Goal: Transaction & Acquisition: Book appointment/travel/reservation

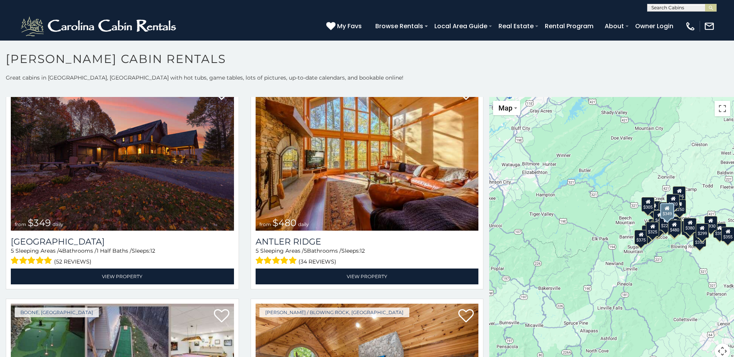
scroll to position [39, 0]
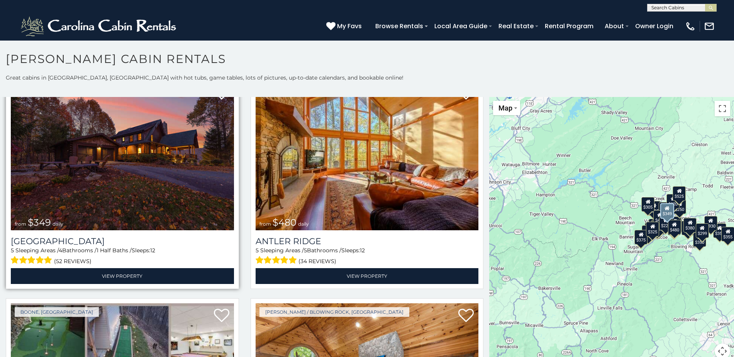
click at [104, 202] on img at bounding box center [122, 155] width 223 height 149
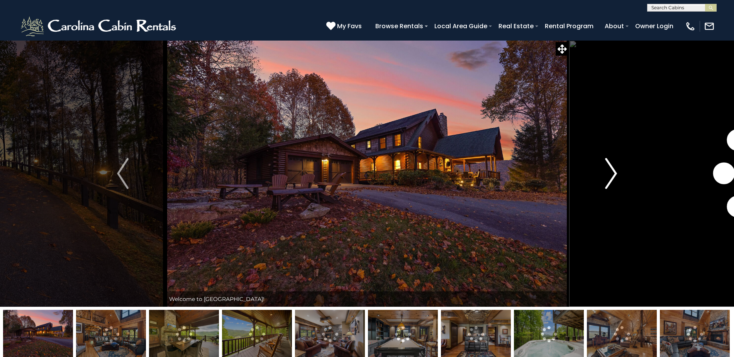
click at [617, 174] on img "Next" at bounding box center [612, 173] width 12 height 31
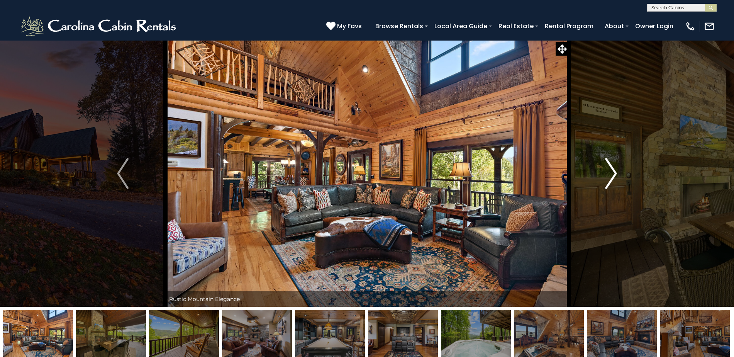
click at [617, 173] on button "Next" at bounding box center [611, 173] width 85 height 267
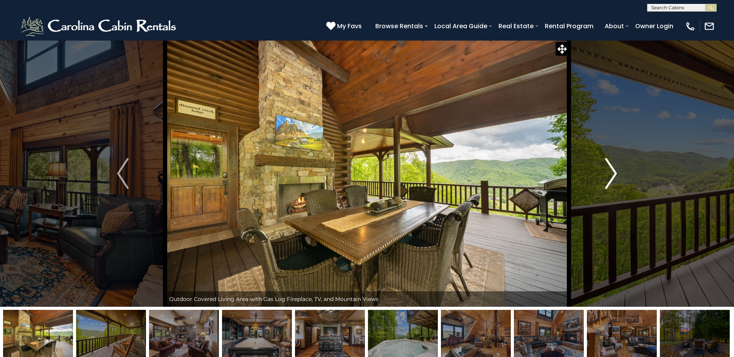
click at [617, 173] on button "Next" at bounding box center [611, 173] width 85 height 267
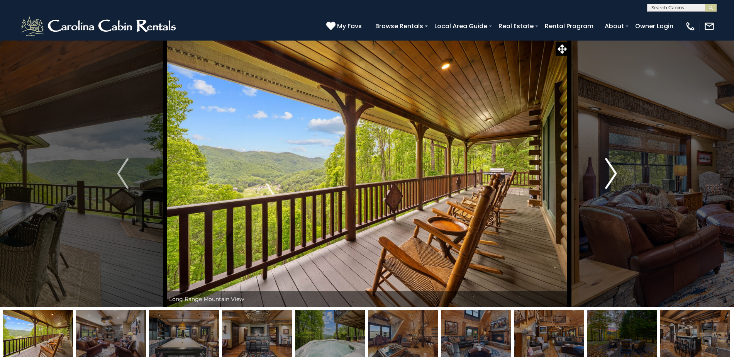
click at [617, 173] on button "Next" at bounding box center [611, 173] width 85 height 267
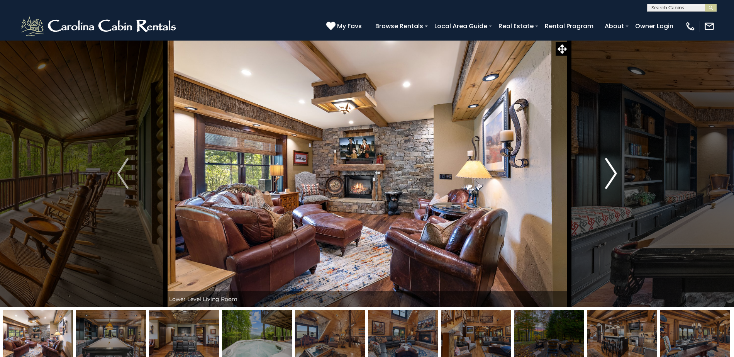
click at [617, 173] on button "Next" at bounding box center [611, 173] width 85 height 267
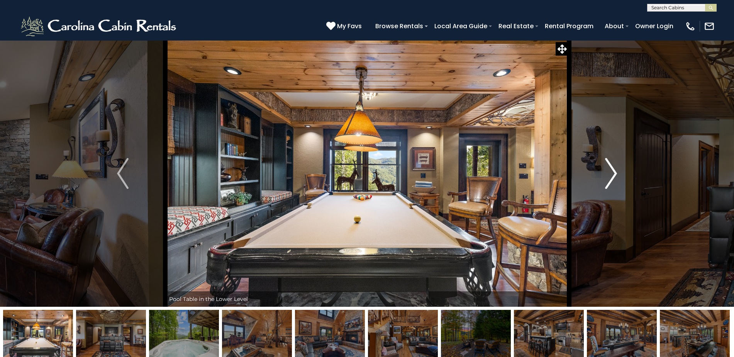
click at [617, 173] on button "Next" at bounding box center [611, 173] width 85 height 267
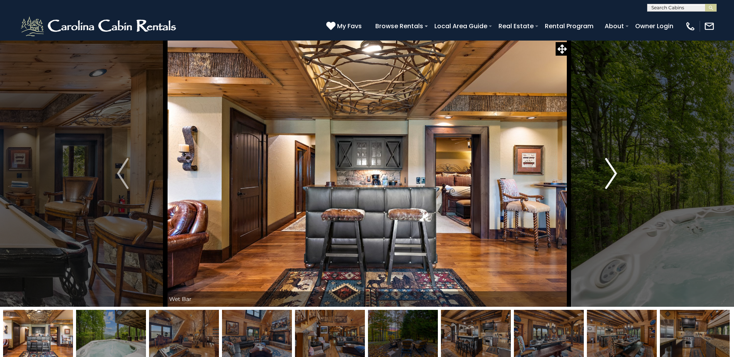
click at [617, 173] on button "Next" at bounding box center [611, 173] width 85 height 267
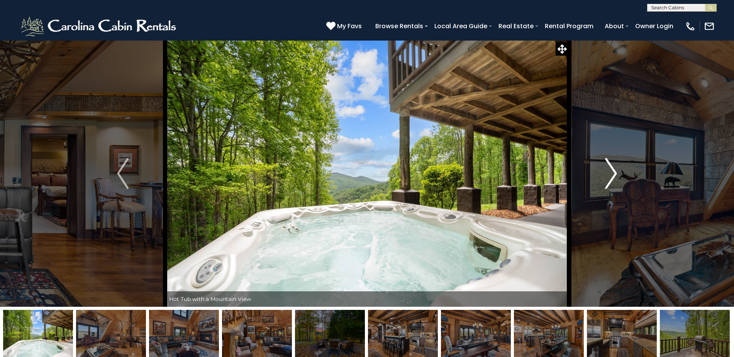
click at [617, 173] on button "Next" at bounding box center [611, 173] width 85 height 267
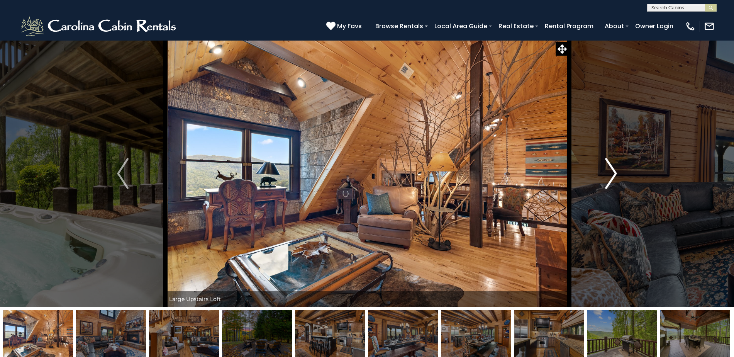
click at [617, 173] on button "Next" at bounding box center [611, 173] width 85 height 267
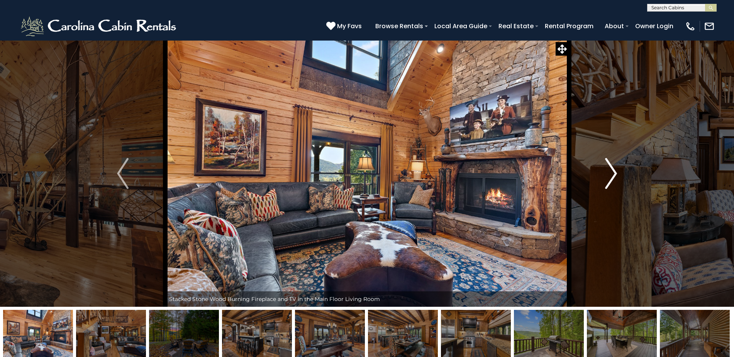
click at [617, 173] on button "Next" at bounding box center [611, 173] width 85 height 267
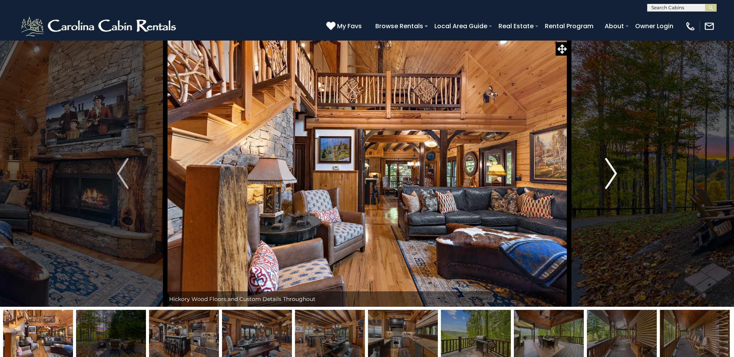
click at [617, 173] on img "Next" at bounding box center [612, 173] width 12 height 31
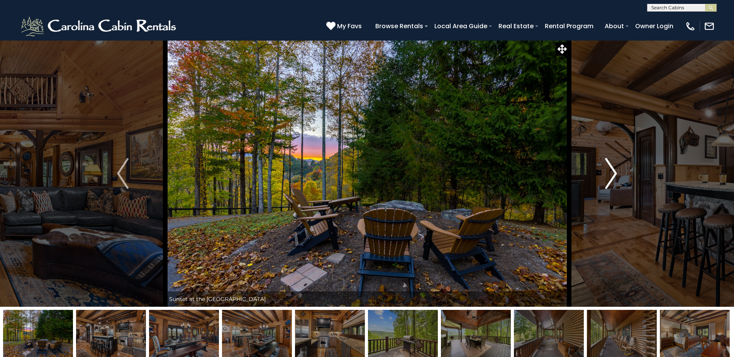
click at [617, 173] on img "Next" at bounding box center [612, 173] width 12 height 31
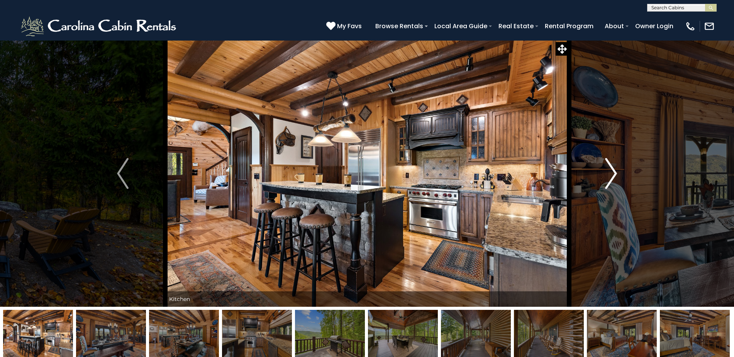
click at [617, 173] on img "Next" at bounding box center [612, 173] width 12 height 31
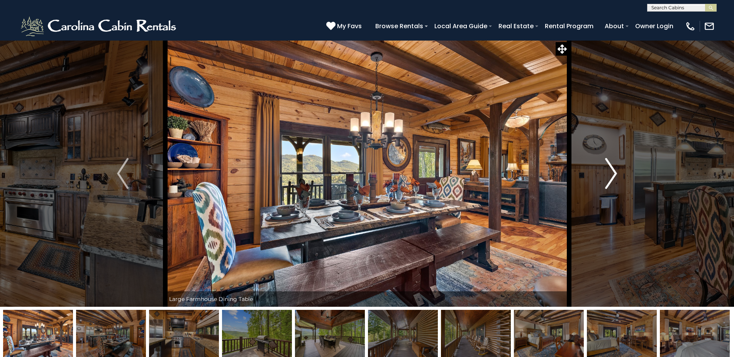
click at [617, 173] on img "Next" at bounding box center [612, 173] width 12 height 31
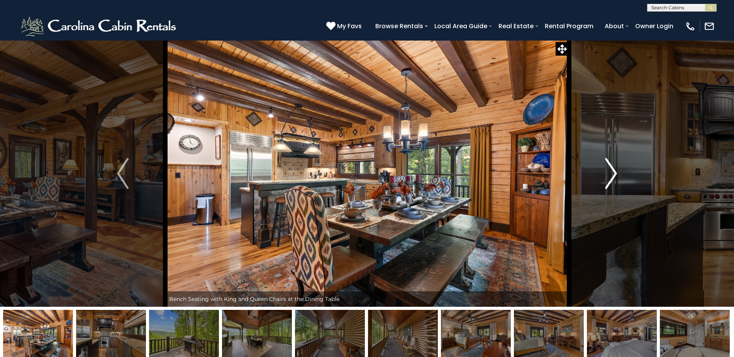
click at [617, 173] on img "Next" at bounding box center [612, 173] width 12 height 31
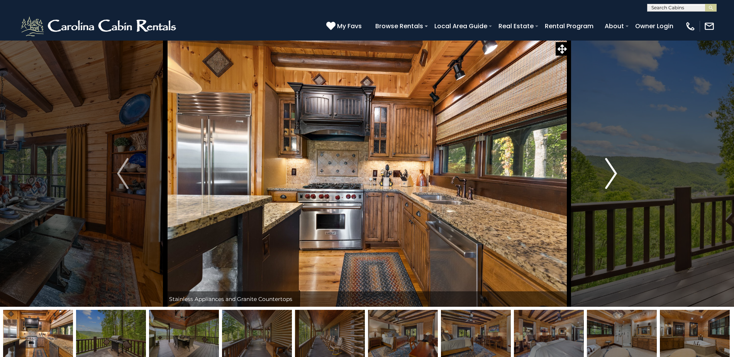
click at [617, 173] on img "Next" at bounding box center [612, 173] width 12 height 31
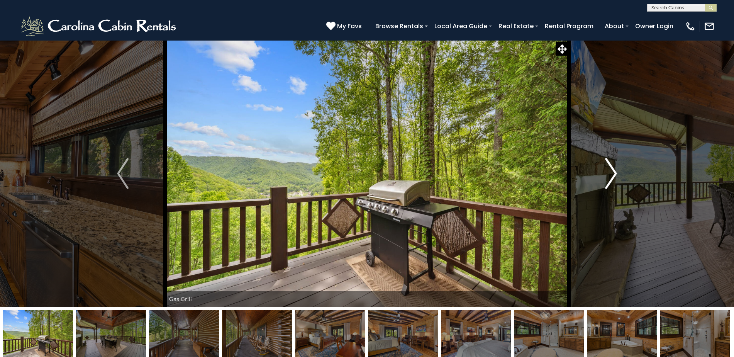
click at [617, 173] on img "Next" at bounding box center [612, 173] width 12 height 31
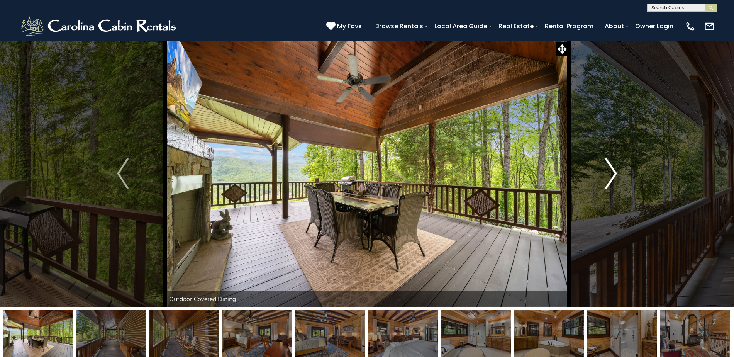
click at [617, 173] on img "Next" at bounding box center [612, 173] width 12 height 31
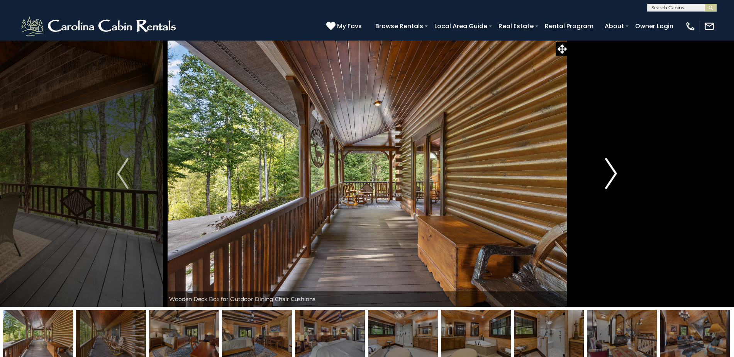
click at [617, 173] on img "Next" at bounding box center [612, 173] width 12 height 31
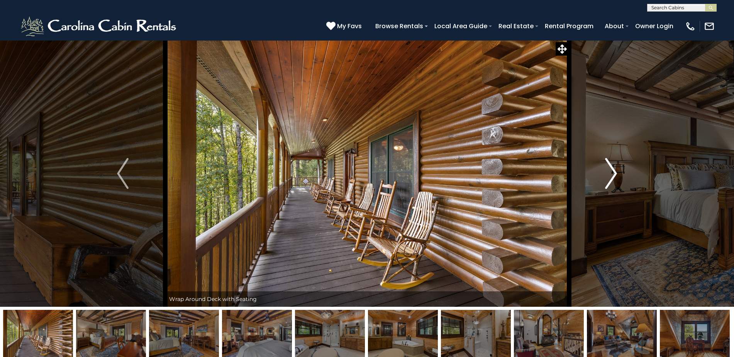
click at [617, 173] on img "Next" at bounding box center [612, 173] width 12 height 31
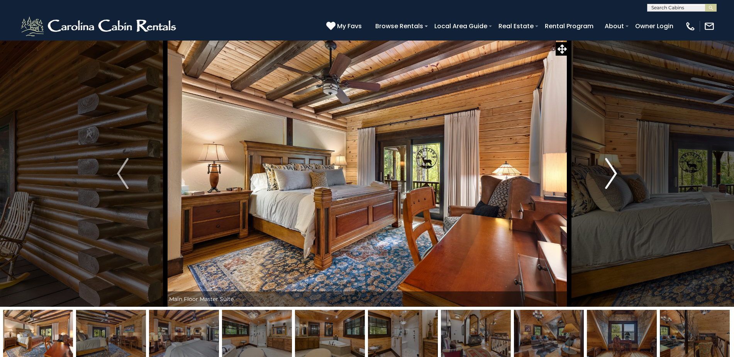
click at [617, 173] on img "Next" at bounding box center [612, 173] width 12 height 31
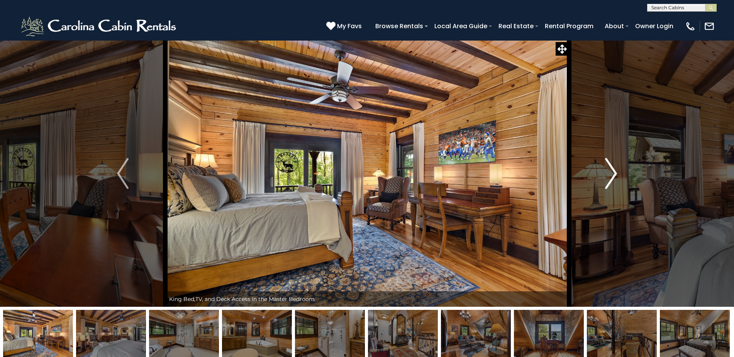
click at [617, 173] on img "Next" at bounding box center [612, 173] width 12 height 31
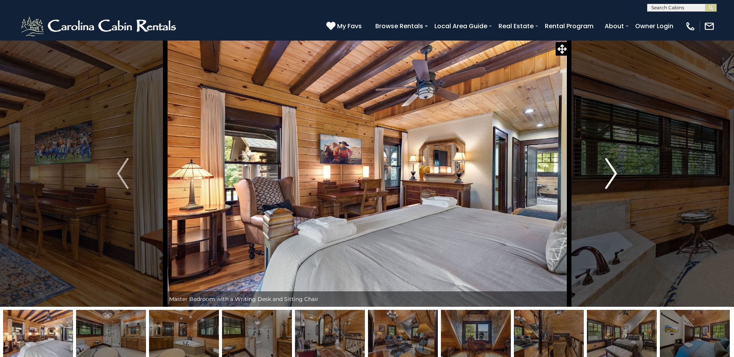
click at [617, 173] on img "Next" at bounding box center [612, 173] width 12 height 31
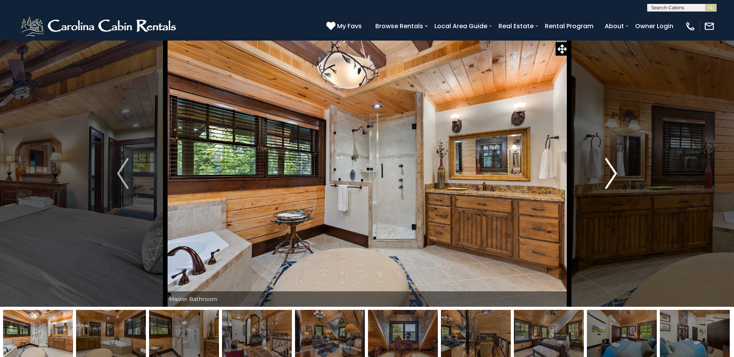
click at [617, 173] on img "Next" at bounding box center [612, 173] width 12 height 31
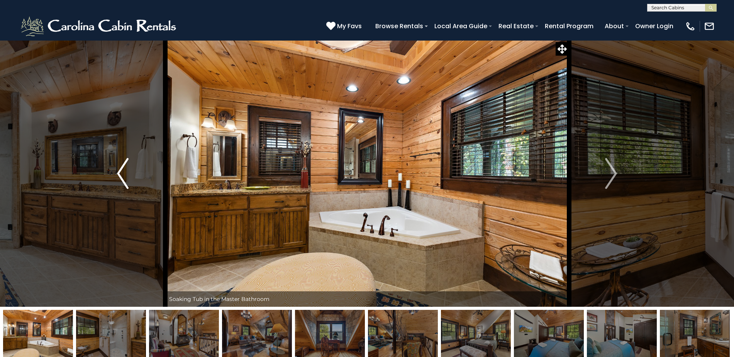
click at [118, 173] on img "Previous" at bounding box center [123, 173] width 12 height 31
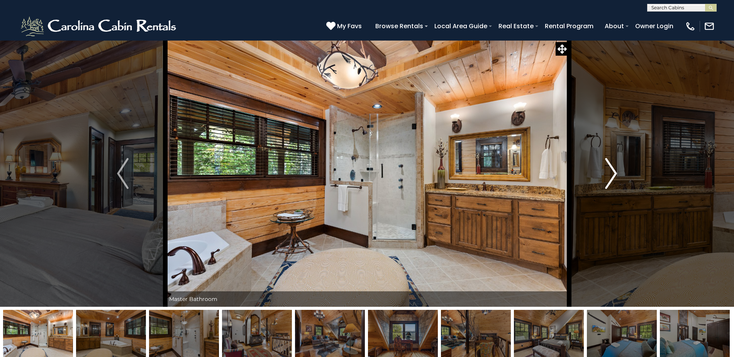
click at [615, 173] on img "Next" at bounding box center [612, 173] width 12 height 31
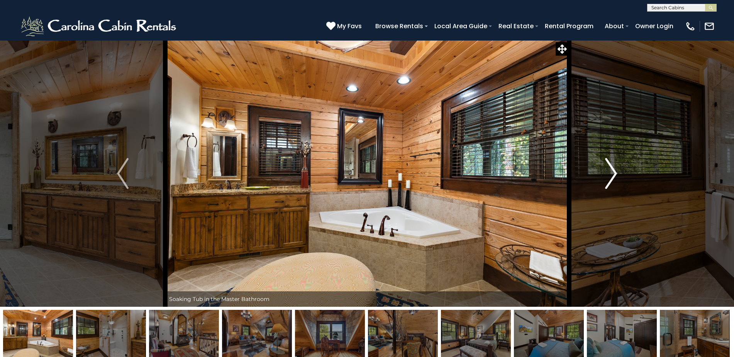
click at [615, 173] on img "Next" at bounding box center [612, 173] width 12 height 31
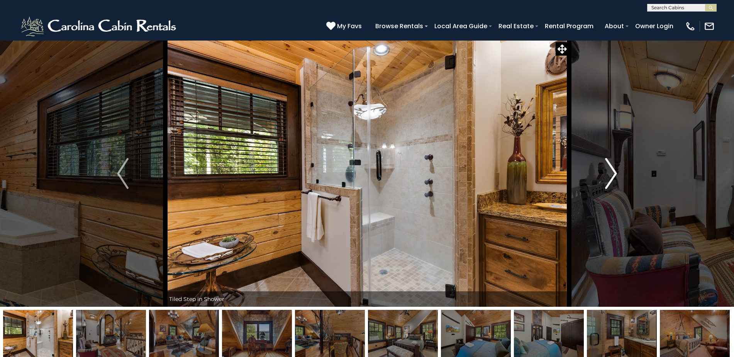
click at [615, 173] on img "Next" at bounding box center [612, 173] width 12 height 31
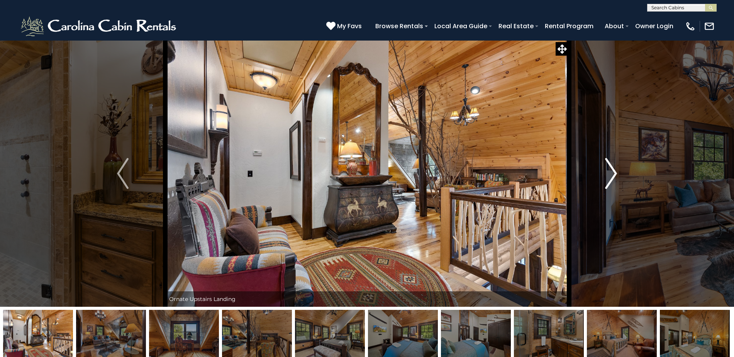
click at [615, 173] on img "Next" at bounding box center [612, 173] width 12 height 31
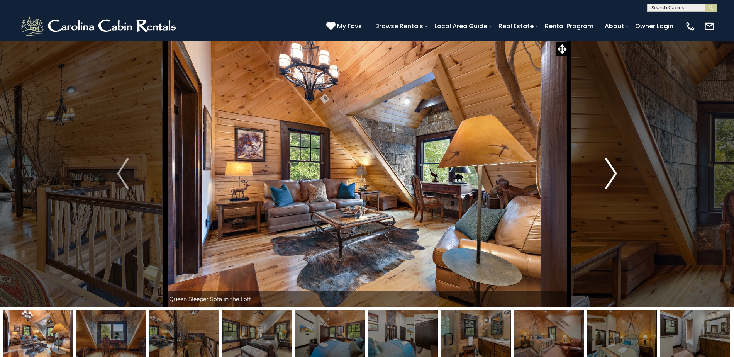
click at [615, 173] on img "Next" at bounding box center [612, 173] width 12 height 31
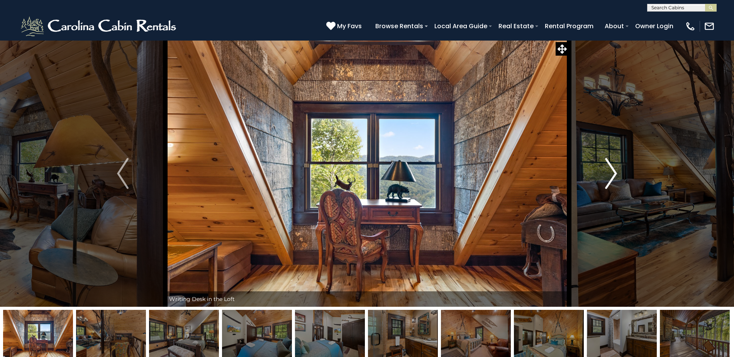
click at [615, 173] on img "Next" at bounding box center [612, 173] width 12 height 31
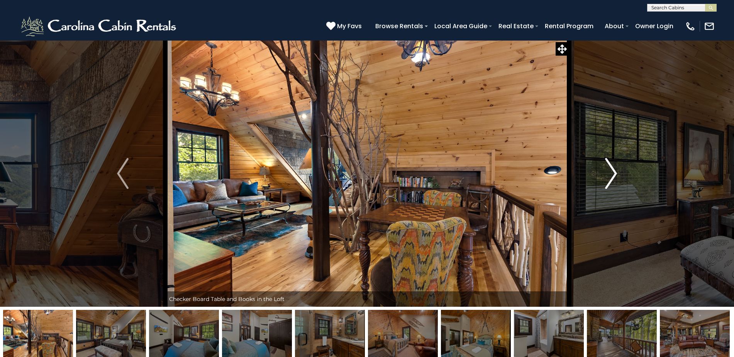
click at [615, 173] on img "Next" at bounding box center [612, 173] width 12 height 31
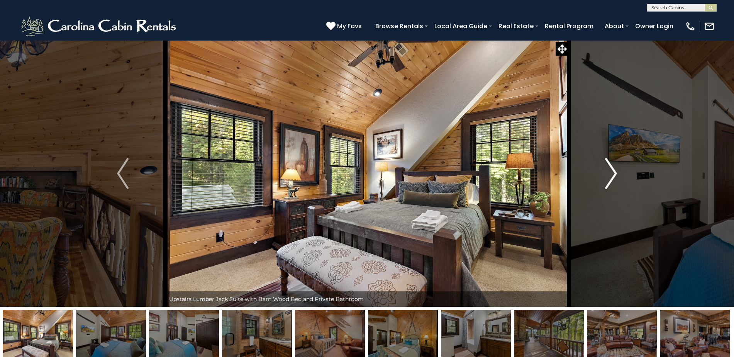
click at [615, 173] on img "Next" at bounding box center [612, 173] width 12 height 31
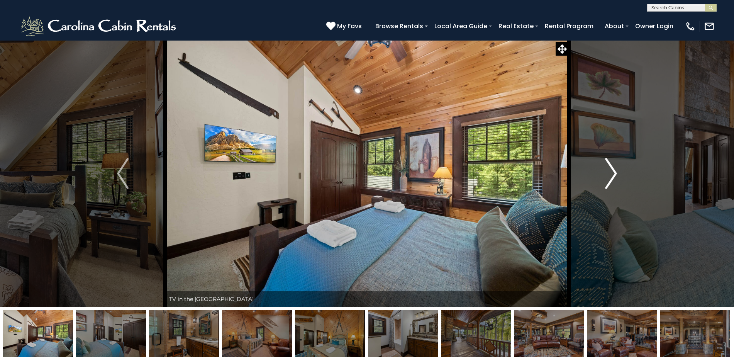
click at [615, 173] on img "Next" at bounding box center [612, 173] width 12 height 31
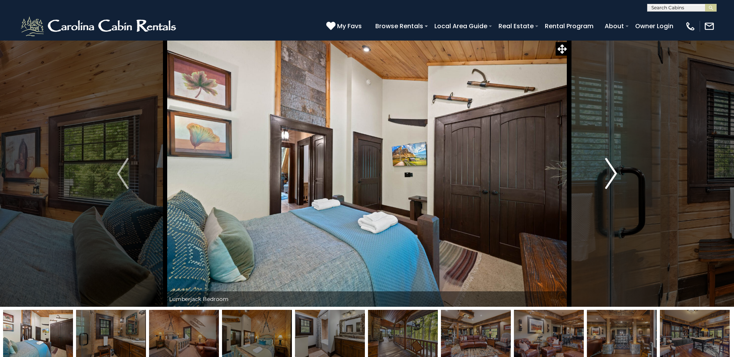
click at [615, 173] on img "Next" at bounding box center [612, 173] width 12 height 31
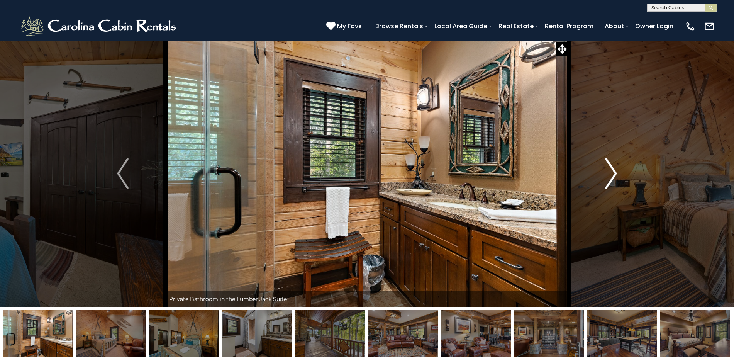
click at [615, 173] on img "Next" at bounding box center [612, 173] width 12 height 31
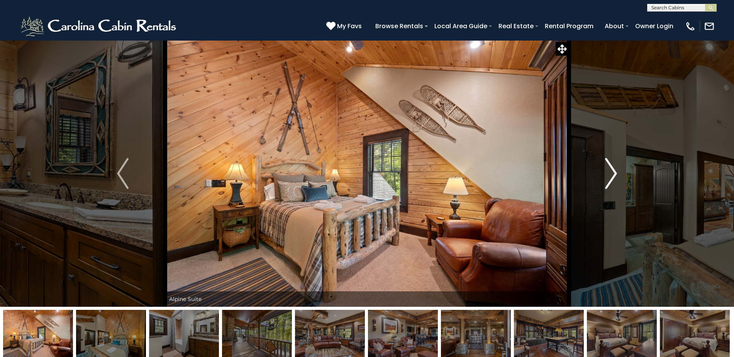
click at [615, 173] on img "Next" at bounding box center [612, 173] width 12 height 31
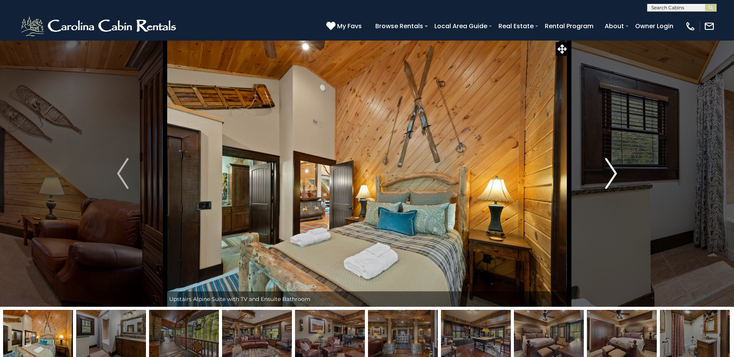
click at [615, 173] on img "Next" at bounding box center [612, 173] width 12 height 31
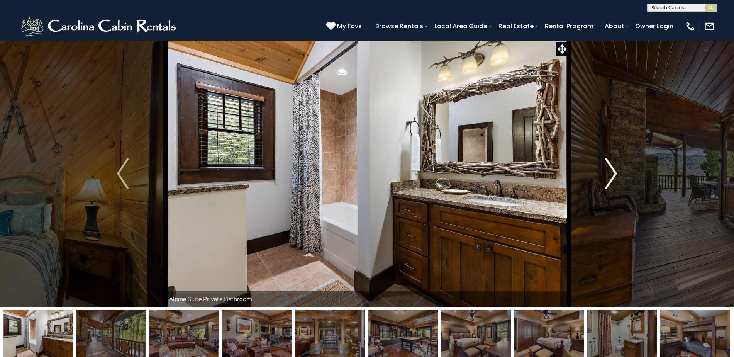
click at [615, 173] on img "Next" at bounding box center [612, 173] width 12 height 31
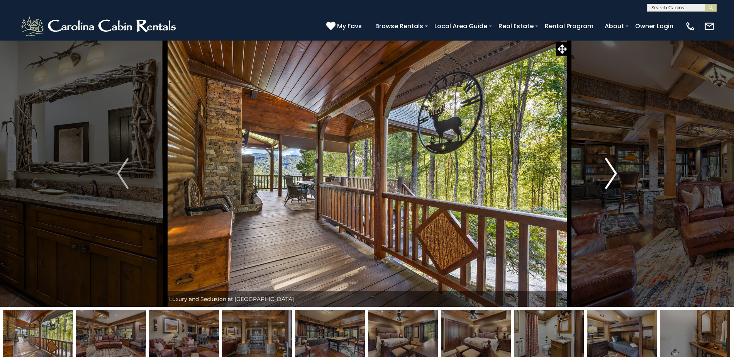
click at [615, 173] on img "Next" at bounding box center [612, 173] width 12 height 31
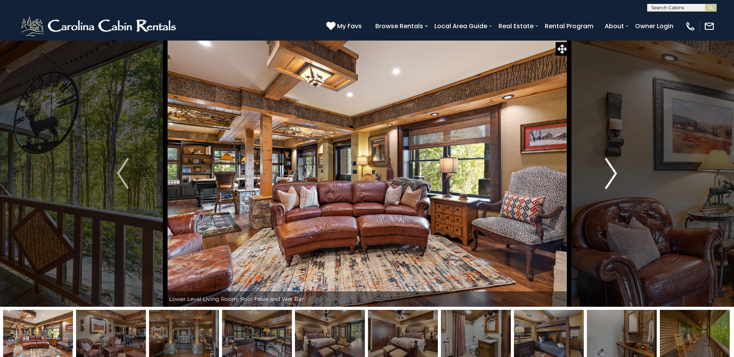
click at [615, 173] on img "Next" at bounding box center [612, 173] width 12 height 31
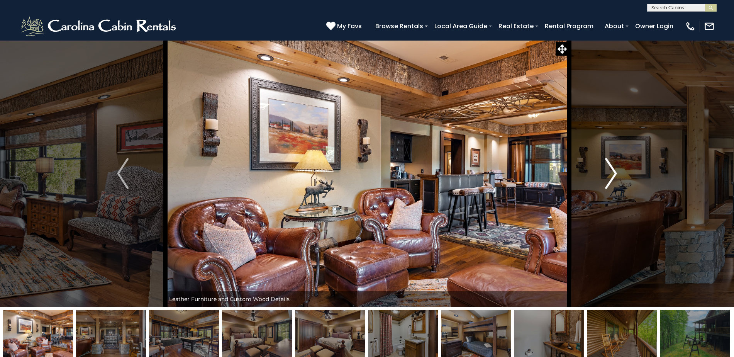
click at [615, 173] on img "Next" at bounding box center [612, 173] width 12 height 31
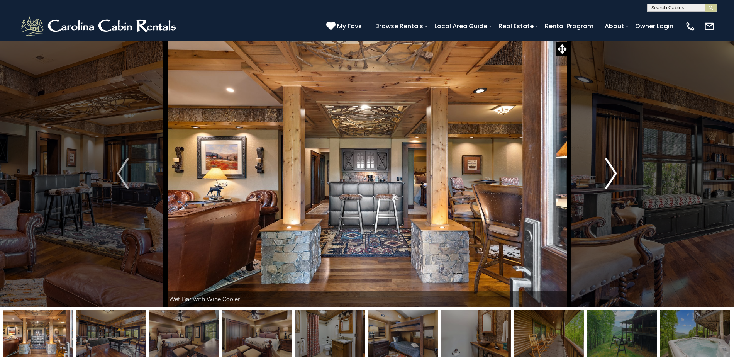
click at [615, 173] on img "Next" at bounding box center [612, 173] width 12 height 31
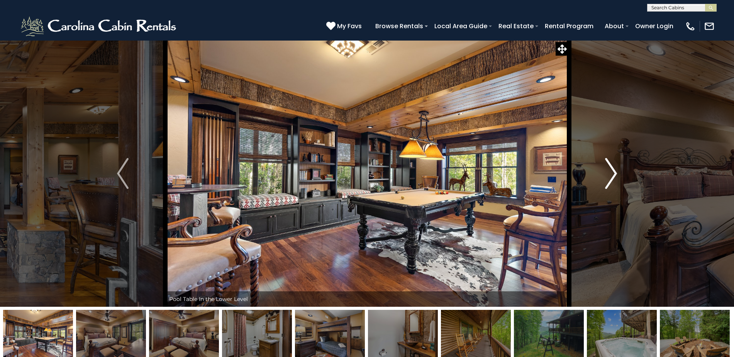
click at [615, 173] on img "Next" at bounding box center [612, 173] width 12 height 31
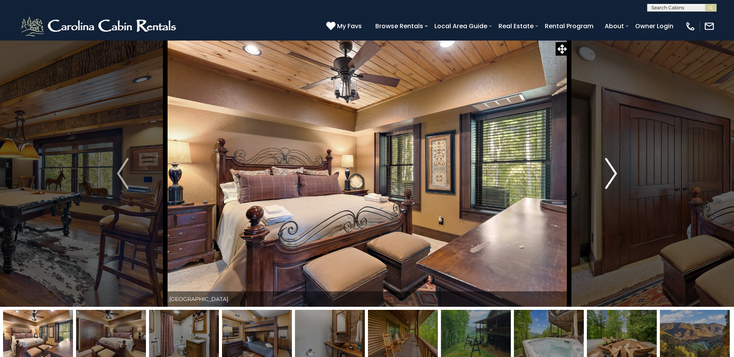
click at [615, 173] on img "Next" at bounding box center [612, 173] width 12 height 31
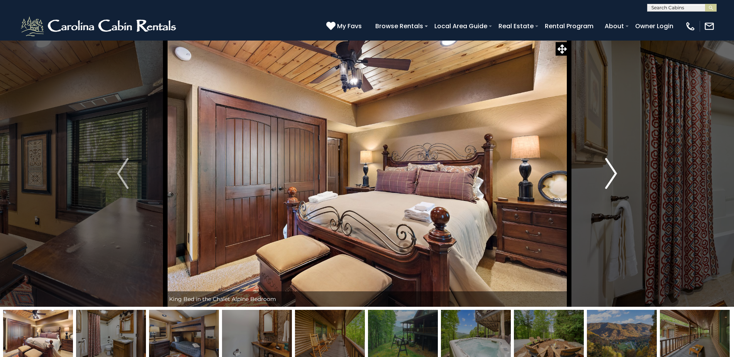
click at [615, 173] on img "Next" at bounding box center [612, 173] width 12 height 31
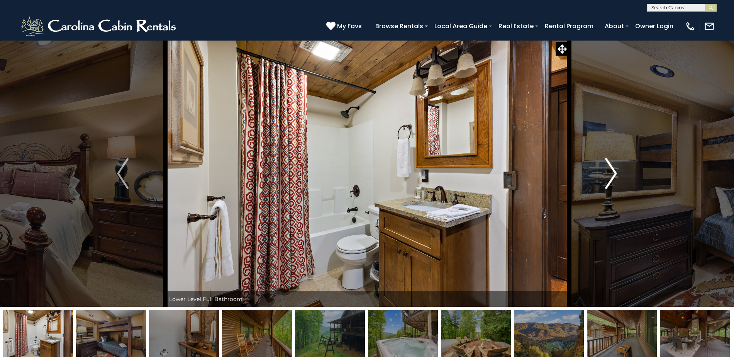
click at [615, 173] on img "Next" at bounding box center [612, 173] width 12 height 31
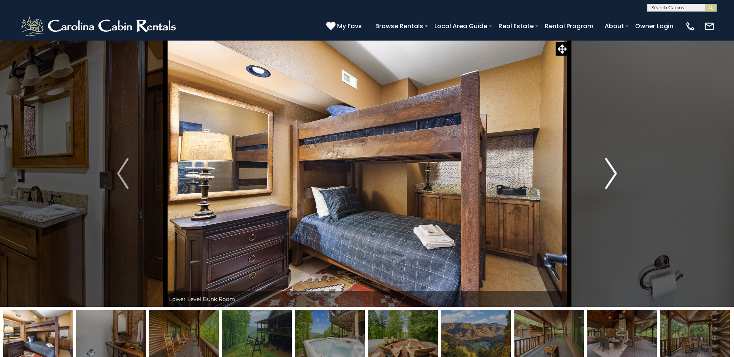
click at [615, 173] on img "Next" at bounding box center [612, 173] width 12 height 31
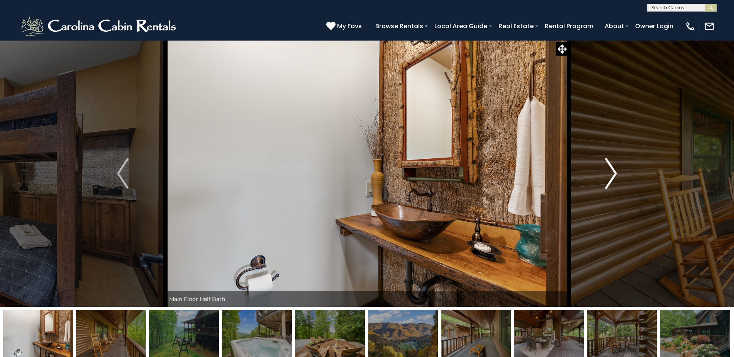
click at [615, 173] on img "Next" at bounding box center [612, 173] width 12 height 31
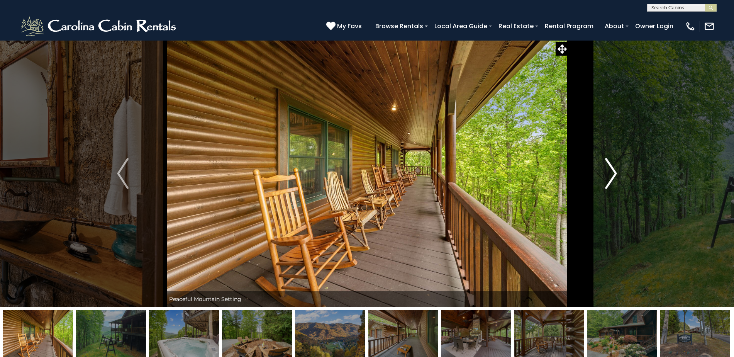
click at [615, 173] on img "Next" at bounding box center [612, 173] width 12 height 31
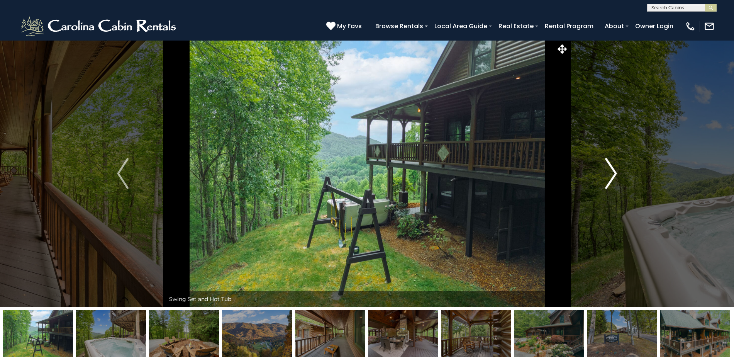
click at [615, 173] on img "Next" at bounding box center [612, 173] width 12 height 31
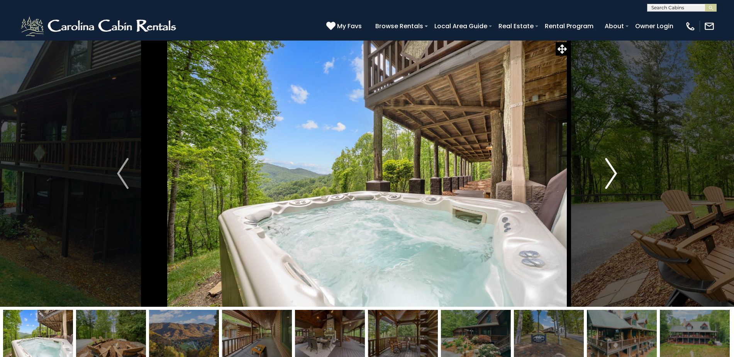
click at [615, 173] on img "Next" at bounding box center [612, 173] width 12 height 31
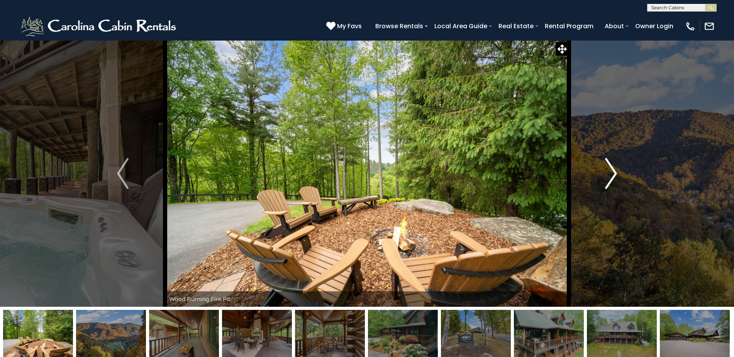
click at [615, 173] on img "Next" at bounding box center [612, 173] width 12 height 31
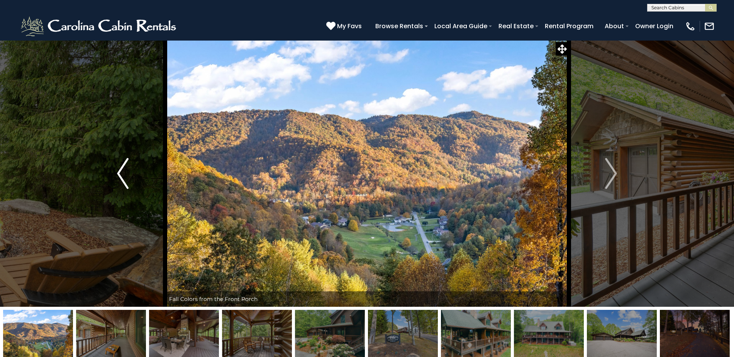
click at [119, 173] on img "Previous" at bounding box center [123, 173] width 12 height 31
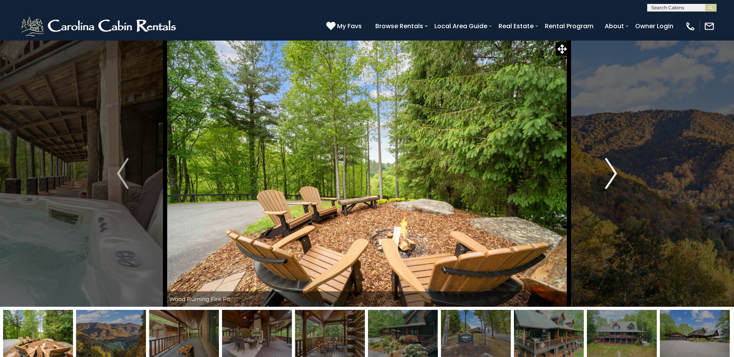
click at [617, 173] on img "Next" at bounding box center [612, 173] width 12 height 31
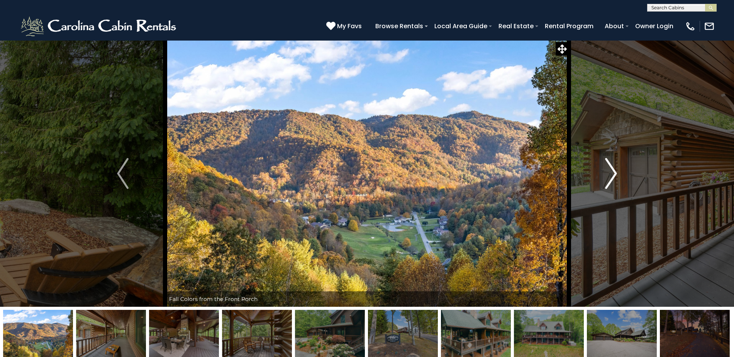
click at [615, 173] on img "Next" at bounding box center [612, 173] width 12 height 31
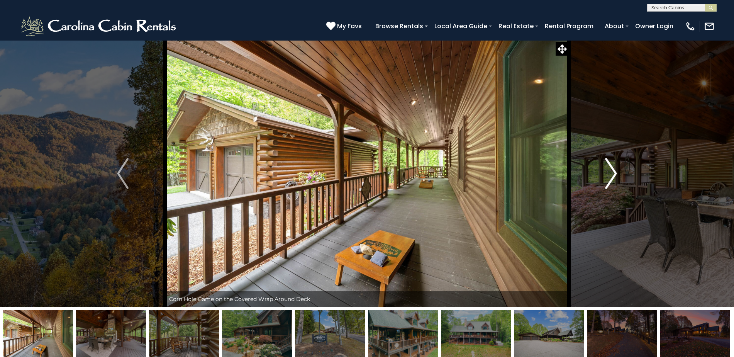
click at [614, 173] on img "Next" at bounding box center [612, 173] width 12 height 31
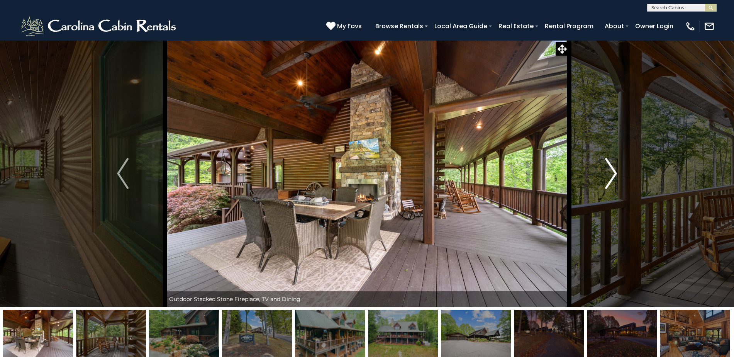
click at [614, 173] on img "Next" at bounding box center [612, 173] width 12 height 31
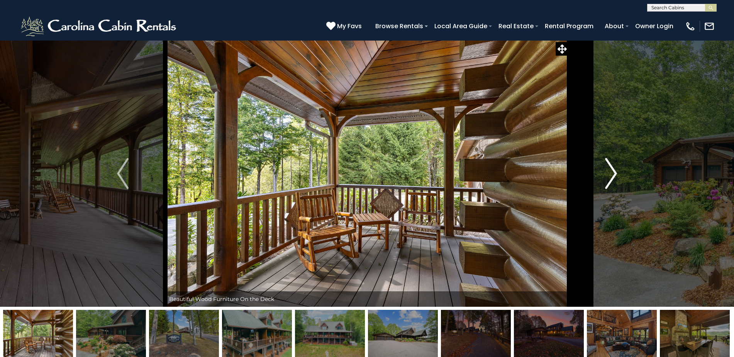
click at [614, 173] on img "Next" at bounding box center [612, 173] width 12 height 31
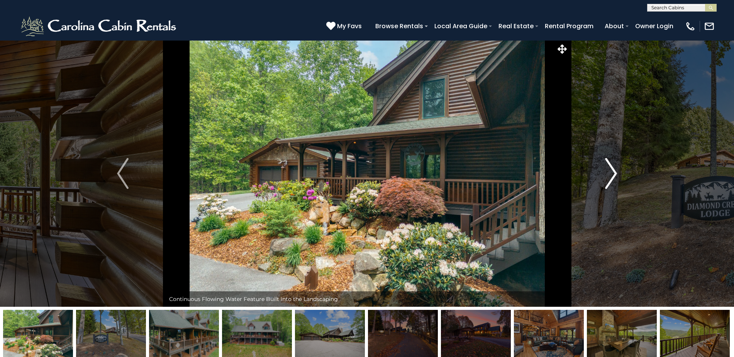
click at [614, 173] on img "Next" at bounding box center [612, 173] width 12 height 31
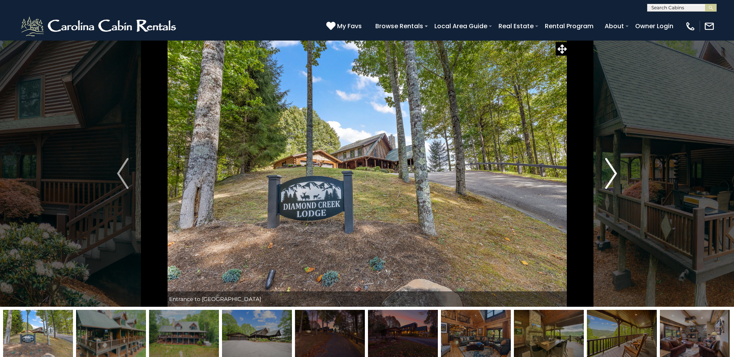
click at [617, 172] on img "Next" at bounding box center [612, 173] width 12 height 31
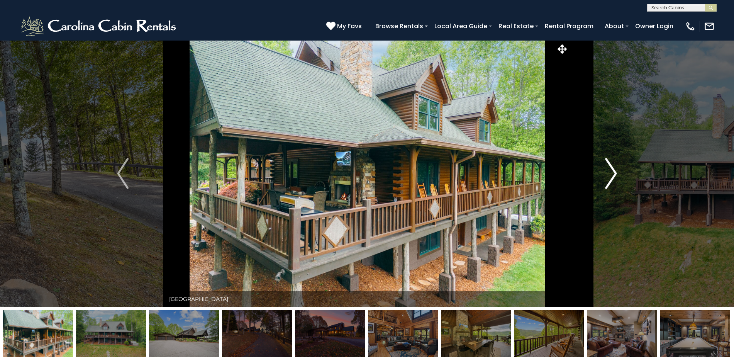
click at [616, 173] on img "Next" at bounding box center [612, 173] width 12 height 31
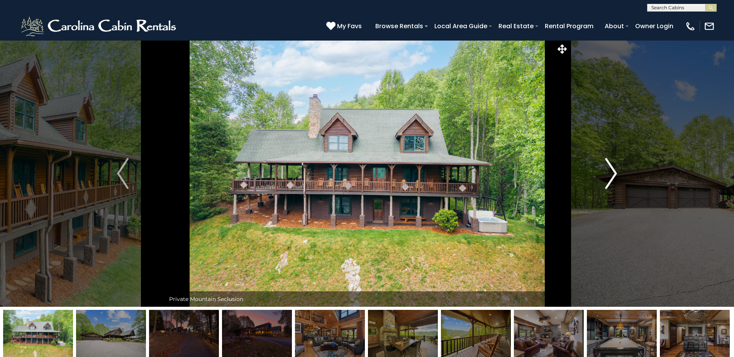
click at [616, 173] on img "Next" at bounding box center [612, 173] width 12 height 31
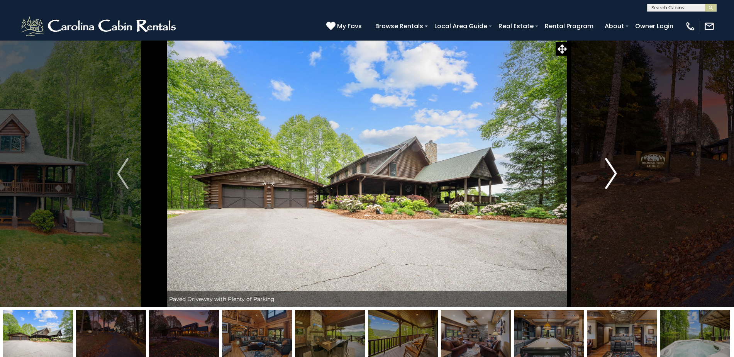
click at [616, 173] on img "Next" at bounding box center [612, 173] width 12 height 31
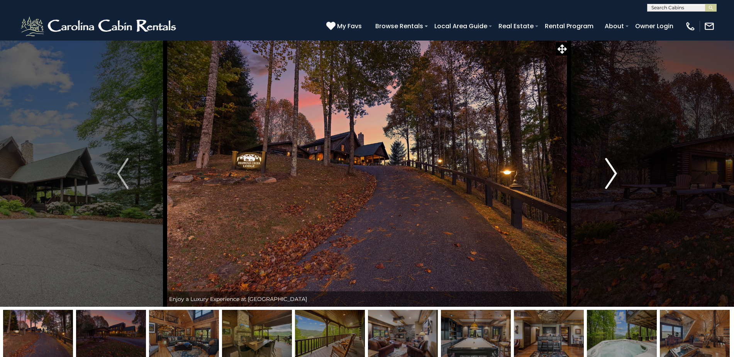
click at [616, 173] on img "Next" at bounding box center [612, 173] width 12 height 31
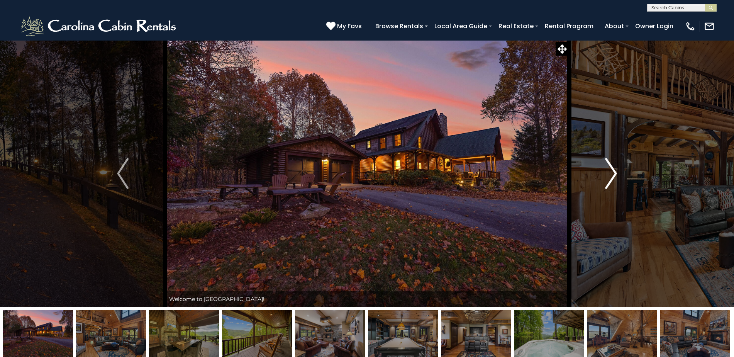
click at [616, 173] on img "Next" at bounding box center [612, 173] width 12 height 31
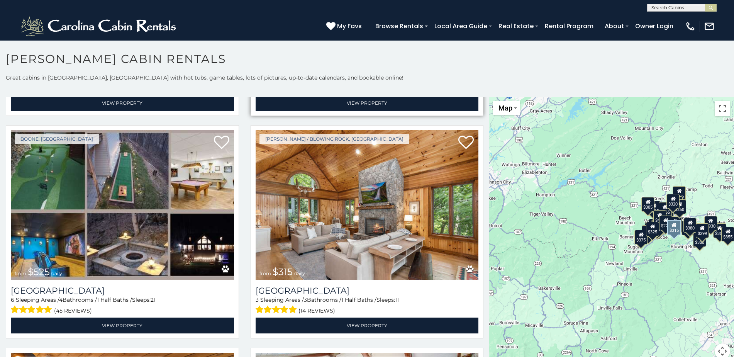
scroll to position [232, 0]
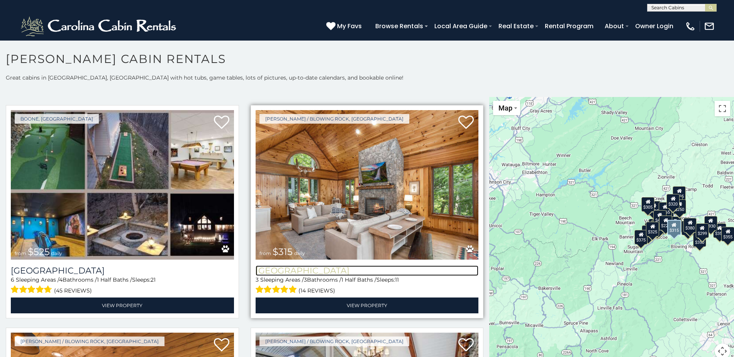
click at [297, 265] on h3 "[GEOGRAPHIC_DATA]" at bounding box center [367, 270] width 223 height 10
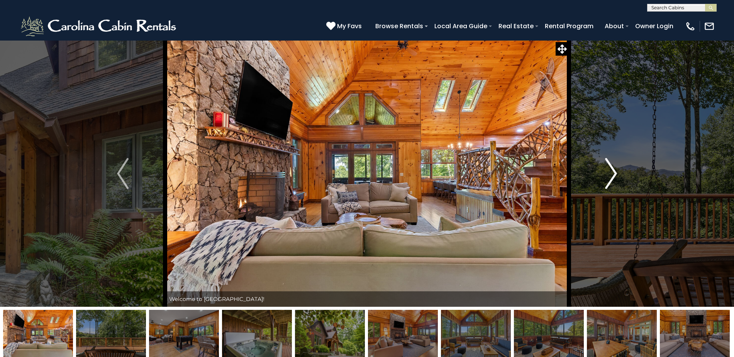
click at [616, 172] on img "Next" at bounding box center [612, 173] width 12 height 31
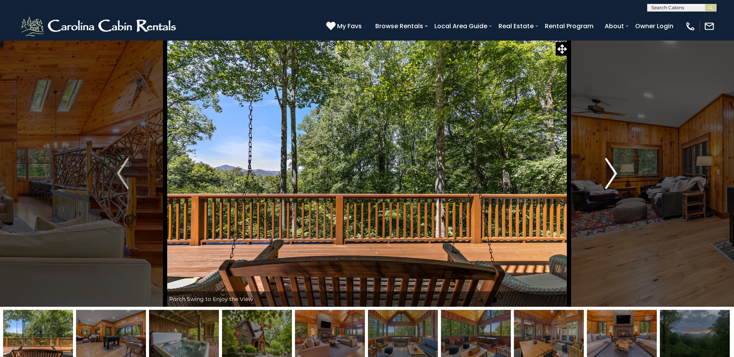
click at [616, 172] on img "Next" at bounding box center [612, 173] width 12 height 31
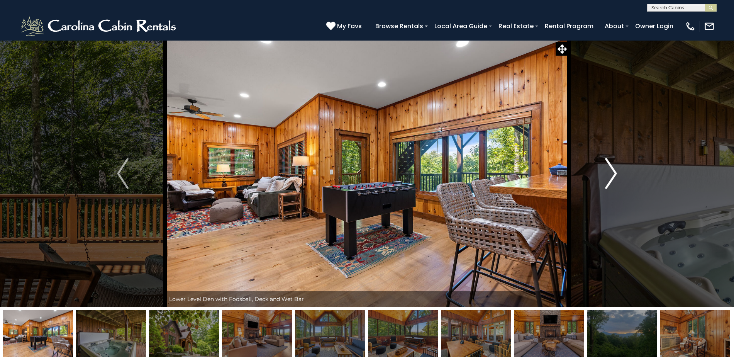
click at [616, 172] on img "Next" at bounding box center [612, 173] width 12 height 31
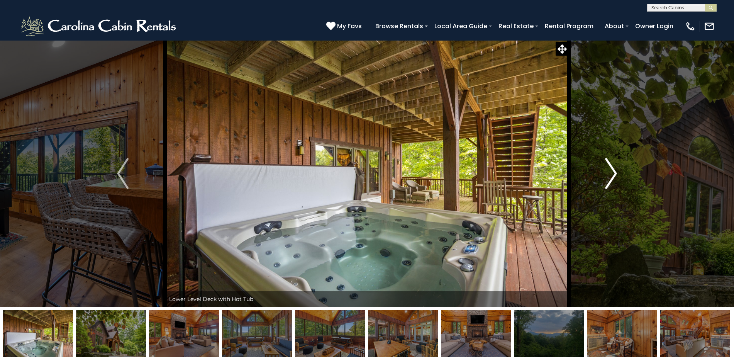
click at [616, 172] on img "Next" at bounding box center [612, 173] width 12 height 31
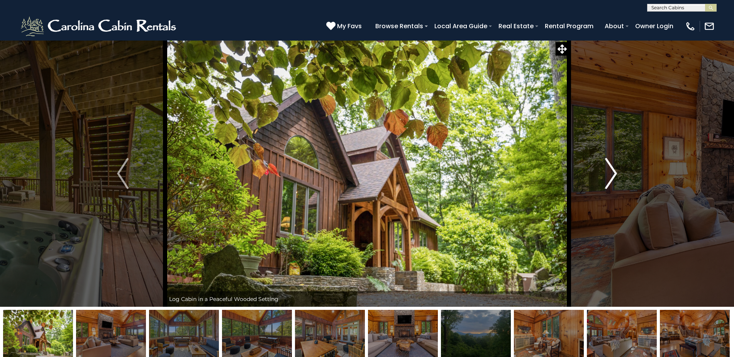
click at [616, 172] on img "Next" at bounding box center [612, 173] width 12 height 31
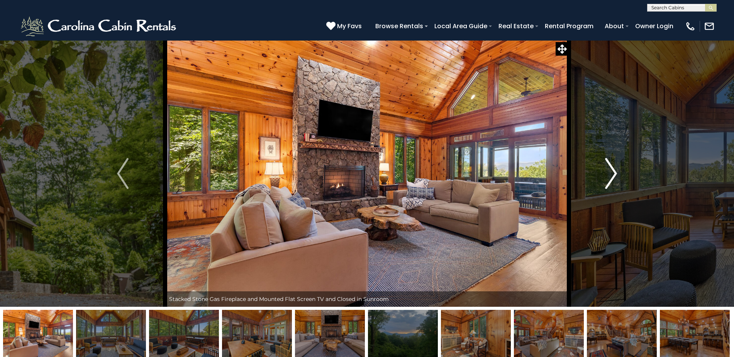
click at [616, 172] on img "Next" at bounding box center [612, 173] width 12 height 31
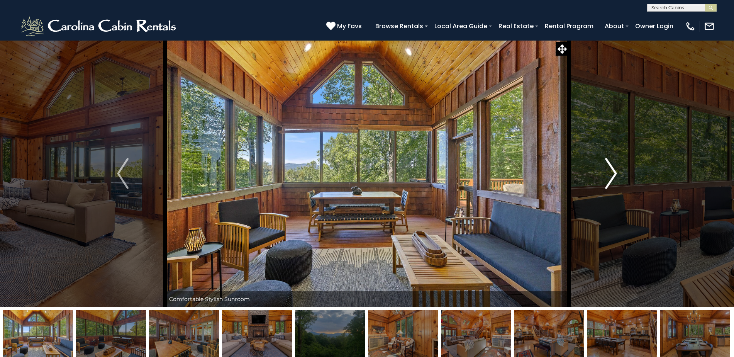
click at [616, 172] on img "Next" at bounding box center [612, 173] width 12 height 31
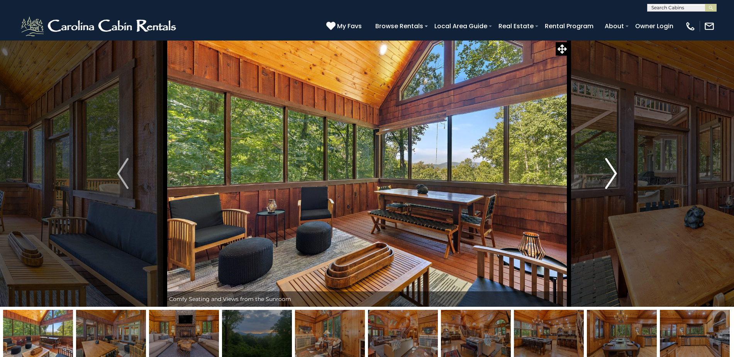
click at [616, 173] on img "Next" at bounding box center [612, 173] width 12 height 31
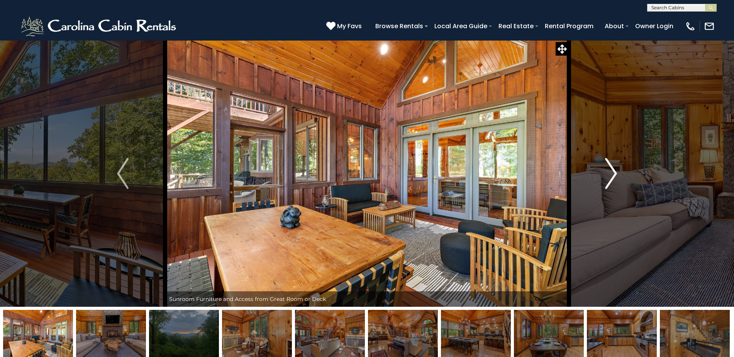
click at [616, 173] on img "Next" at bounding box center [612, 173] width 12 height 31
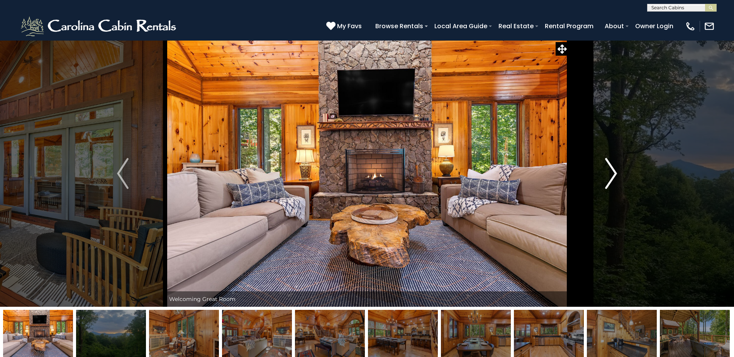
click at [615, 173] on img "Next" at bounding box center [612, 173] width 12 height 31
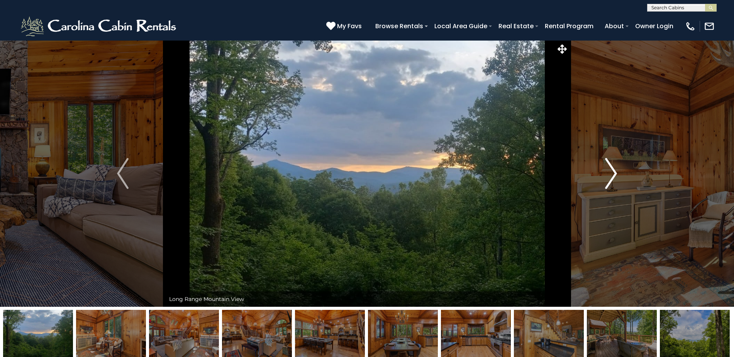
click at [615, 173] on img "Next" at bounding box center [612, 173] width 12 height 31
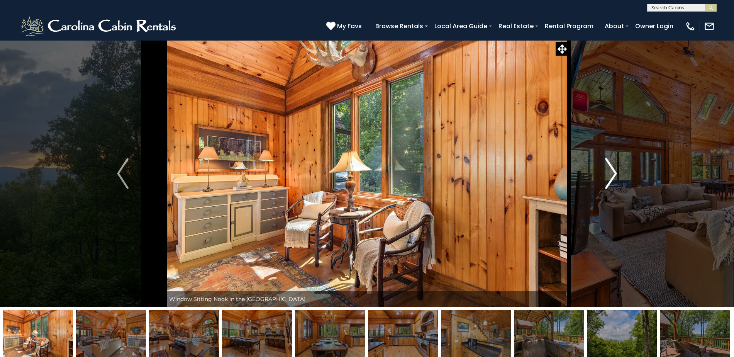
click at [615, 173] on img "Next" at bounding box center [612, 173] width 12 height 31
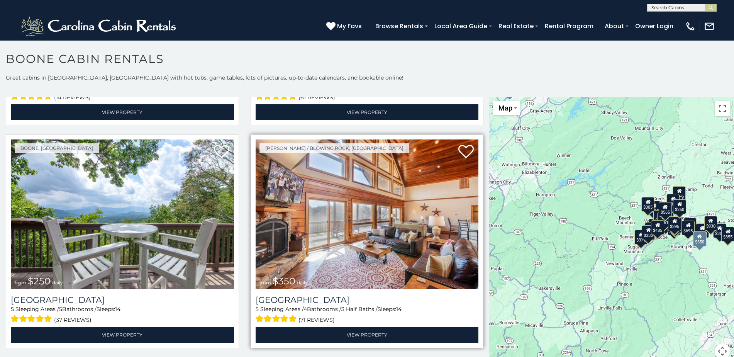
scroll to position [1970, 0]
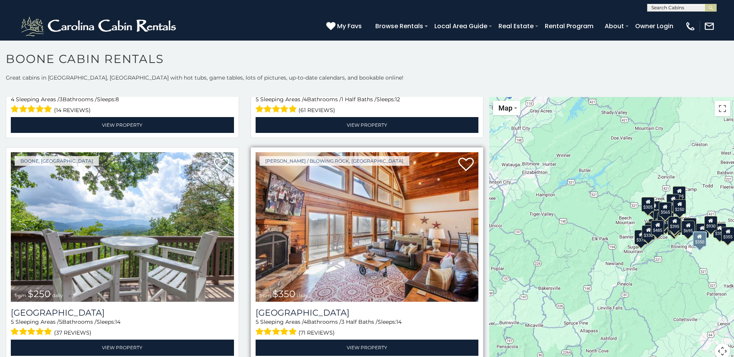
drag, startPoint x: 336, startPoint y: 256, endPoint x: 334, endPoint y: 260, distance: 4.0
click at [335, 257] on img at bounding box center [367, 226] width 223 height 149
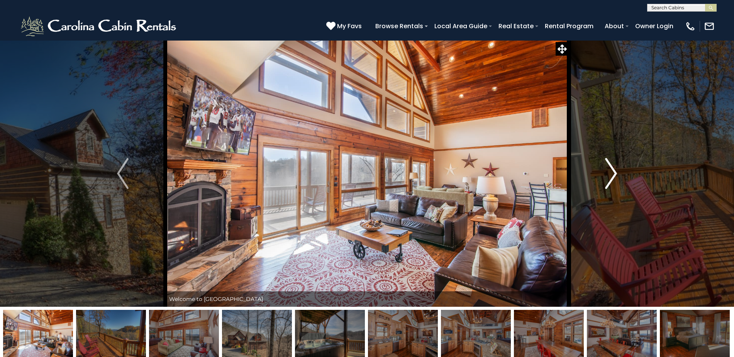
click at [617, 173] on img "Next" at bounding box center [612, 173] width 12 height 31
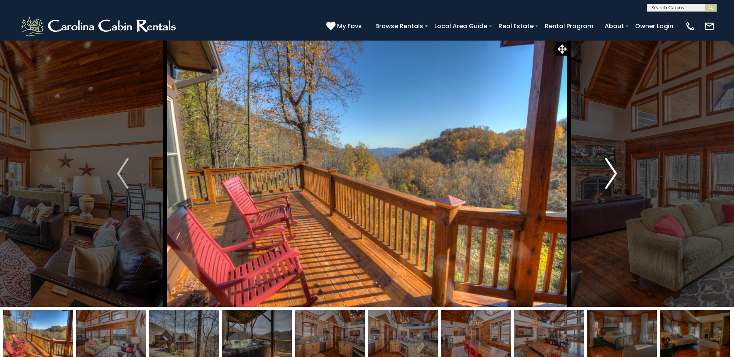
click at [617, 173] on img "Next" at bounding box center [612, 173] width 12 height 31
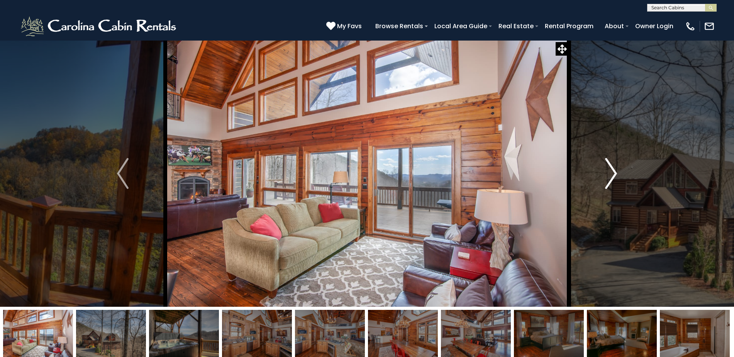
click at [617, 173] on img "Next" at bounding box center [612, 173] width 12 height 31
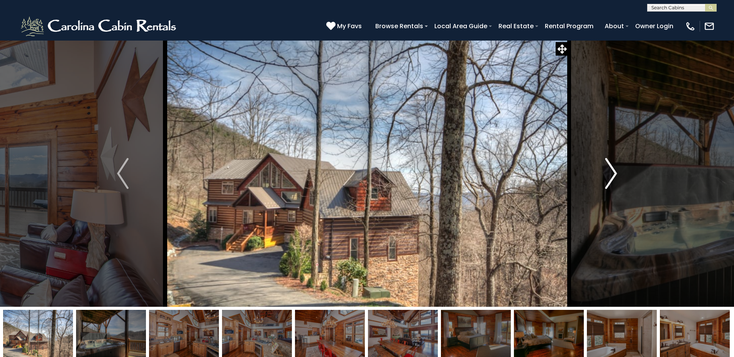
click at [617, 173] on img "Next" at bounding box center [612, 173] width 12 height 31
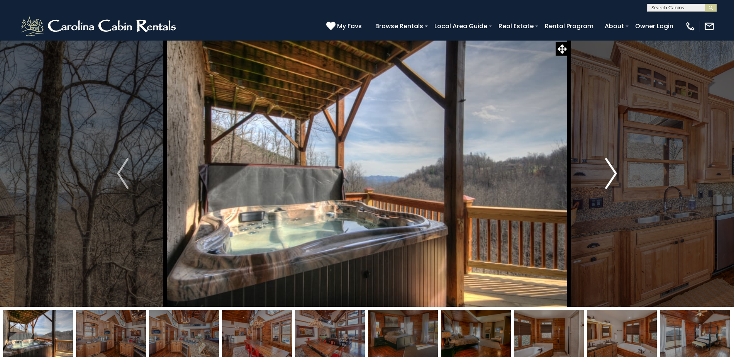
click at [615, 175] on img "Next" at bounding box center [612, 173] width 12 height 31
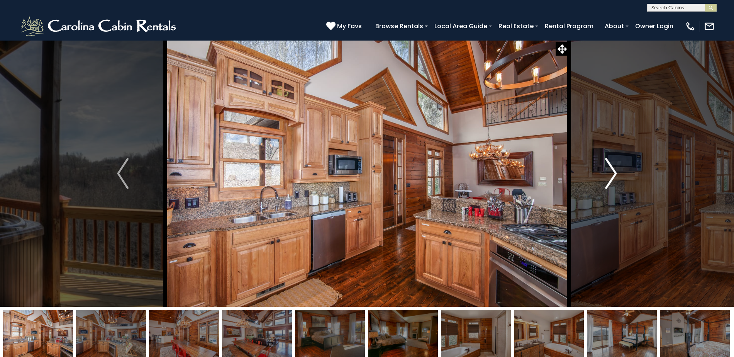
click at [615, 172] on img "Next" at bounding box center [612, 173] width 12 height 31
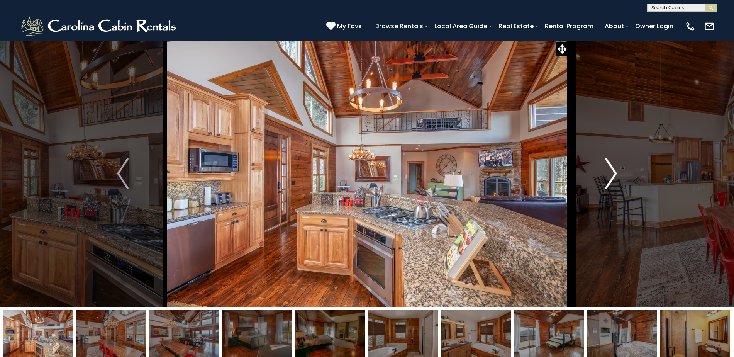
click at [615, 172] on img "Next" at bounding box center [612, 173] width 12 height 31
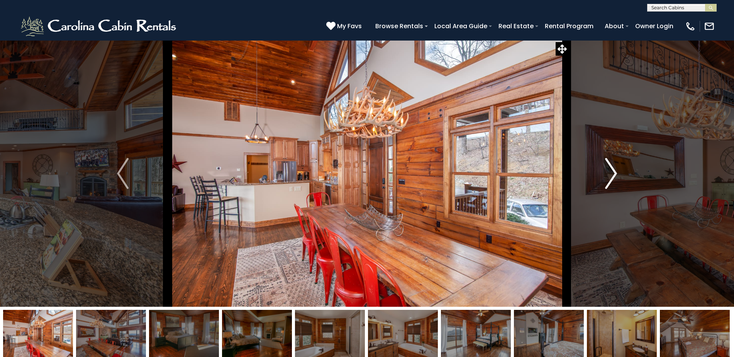
click at [615, 172] on img "Next" at bounding box center [612, 173] width 12 height 31
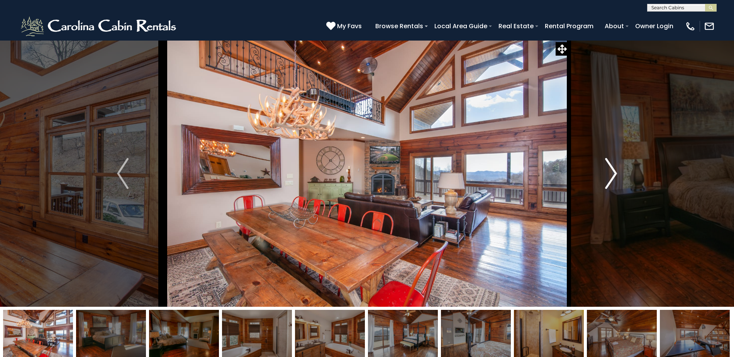
click at [615, 172] on img "Next" at bounding box center [612, 173] width 12 height 31
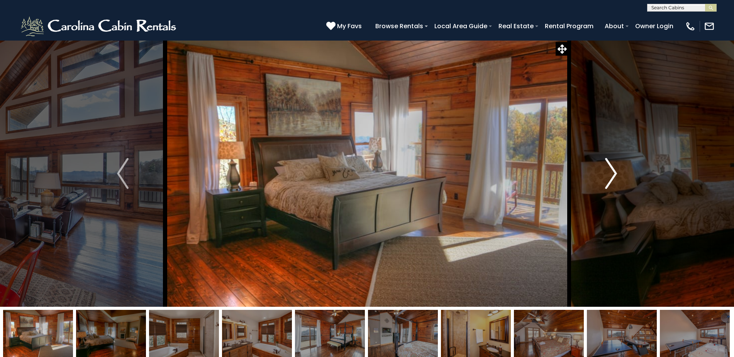
click at [615, 172] on img "Next" at bounding box center [612, 173] width 12 height 31
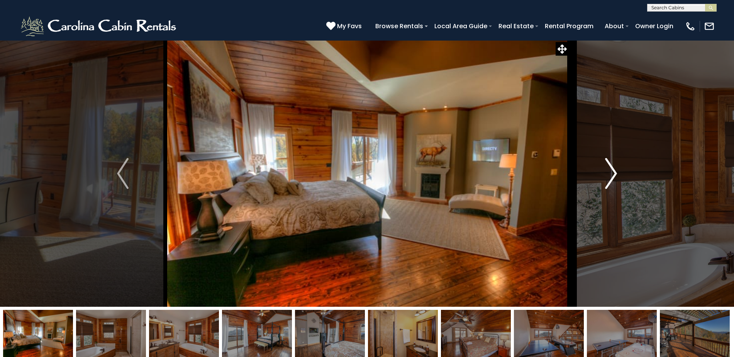
click at [615, 172] on img "Next" at bounding box center [612, 173] width 12 height 31
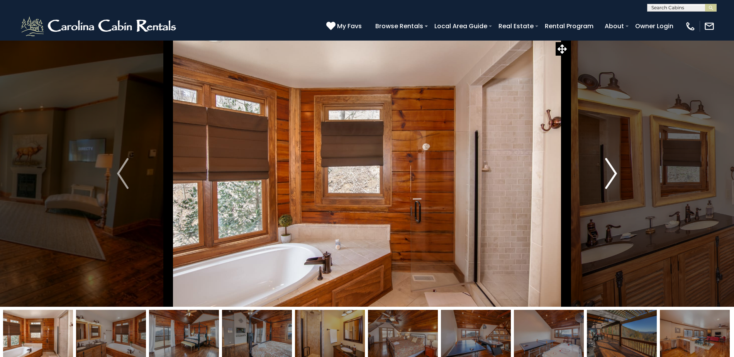
click at [615, 172] on img "Next" at bounding box center [612, 173] width 12 height 31
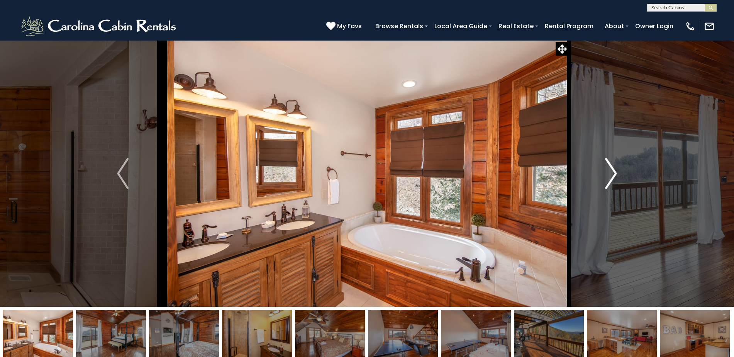
click at [615, 172] on img "Next" at bounding box center [612, 173] width 12 height 31
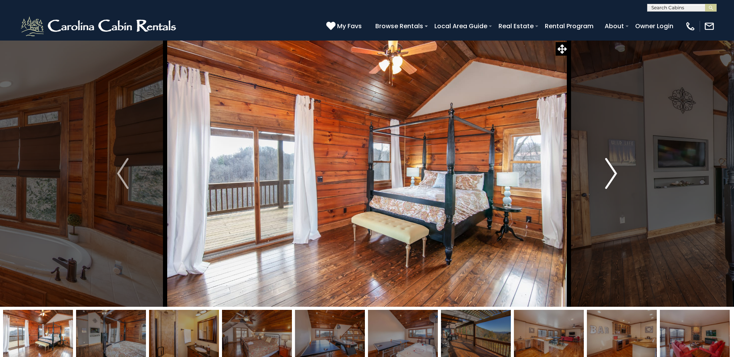
click at [615, 172] on img "Next" at bounding box center [612, 173] width 12 height 31
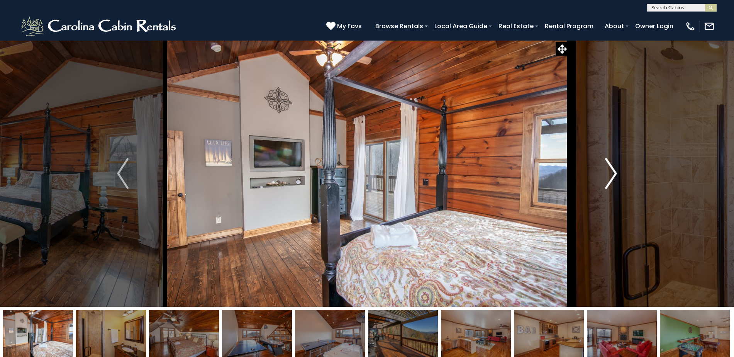
click at [615, 172] on img "Next" at bounding box center [612, 173] width 12 height 31
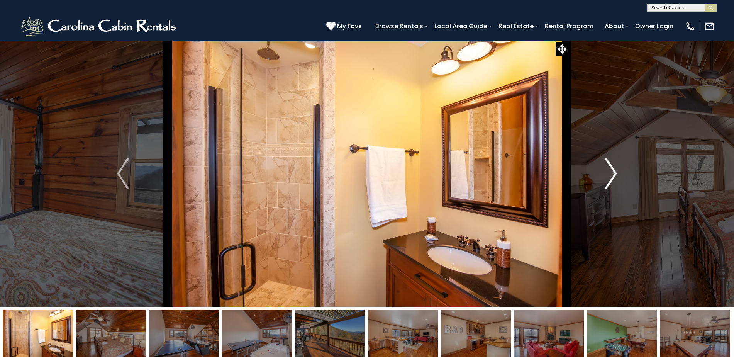
click at [615, 172] on img "Next" at bounding box center [612, 173] width 12 height 31
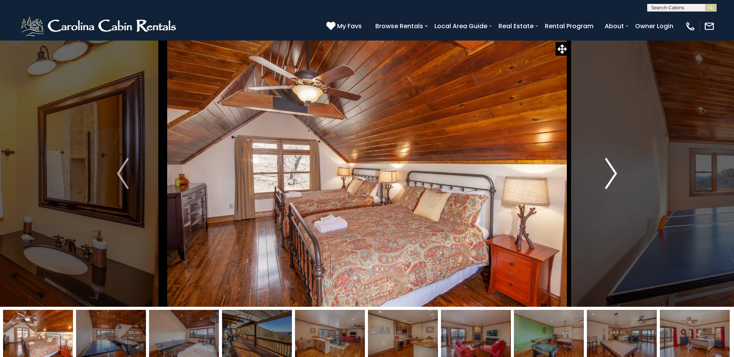
click at [615, 172] on img "Next" at bounding box center [612, 173] width 12 height 31
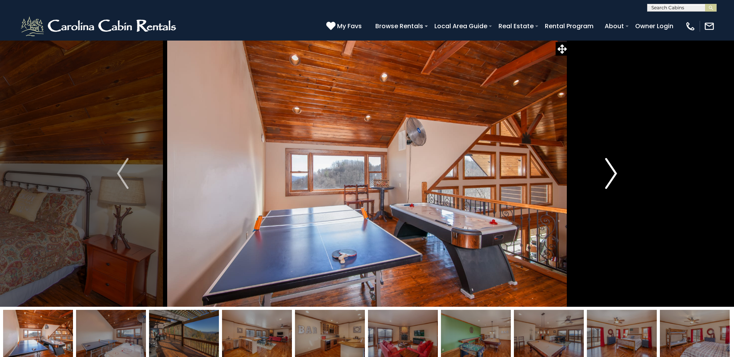
click at [615, 172] on img "Next" at bounding box center [612, 173] width 12 height 31
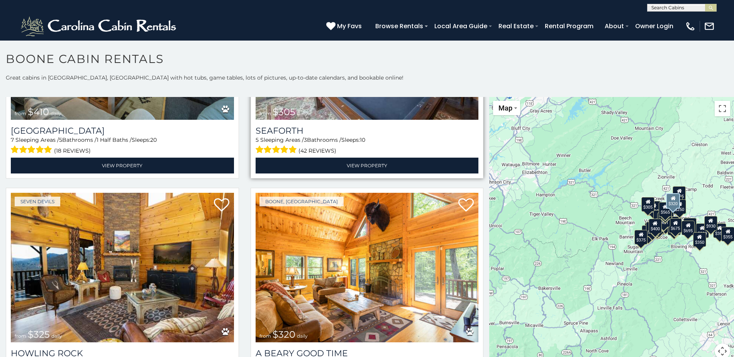
scroll to position [2859, 0]
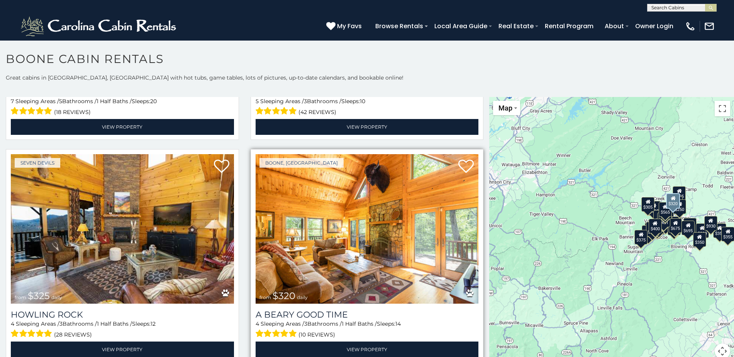
click at [358, 237] on img at bounding box center [367, 228] width 223 height 149
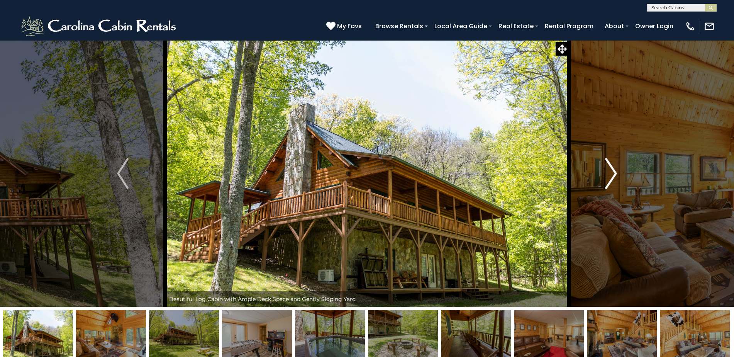
click at [617, 172] on img "Next" at bounding box center [612, 173] width 12 height 31
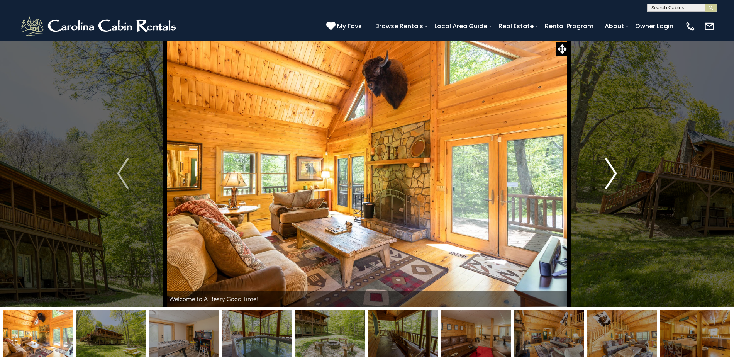
click at [617, 172] on img "Next" at bounding box center [612, 173] width 12 height 31
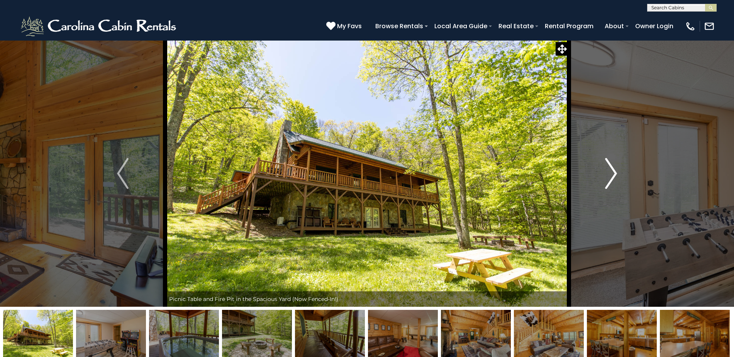
click at [617, 172] on img "Next" at bounding box center [612, 173] width 12 height 31
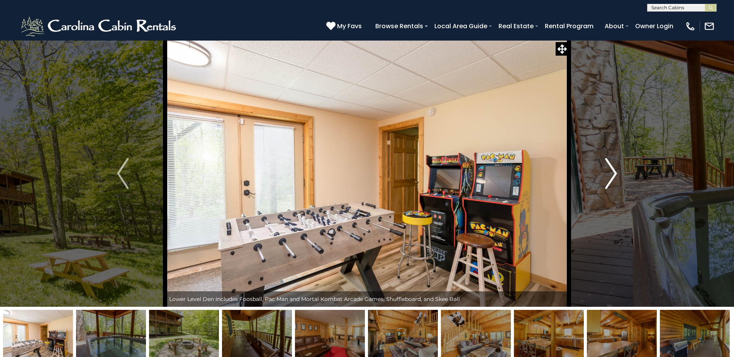
click at [617, 172] on img "Next" at bounding box center [612, 173] width 12 height 31
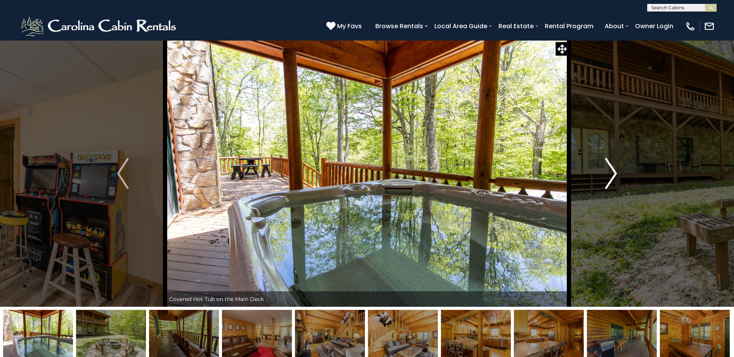
click at [617, 172] on img "Next" at bounding box center [612, 173] width 12 height 31
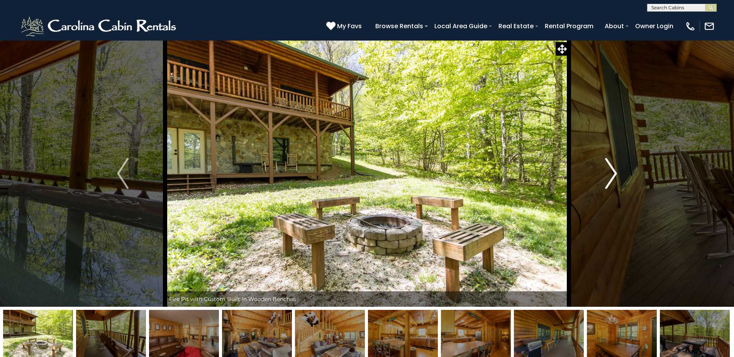
click at [617, 172] on img "Next" at bounding box center [612, 173] width 12 height 31
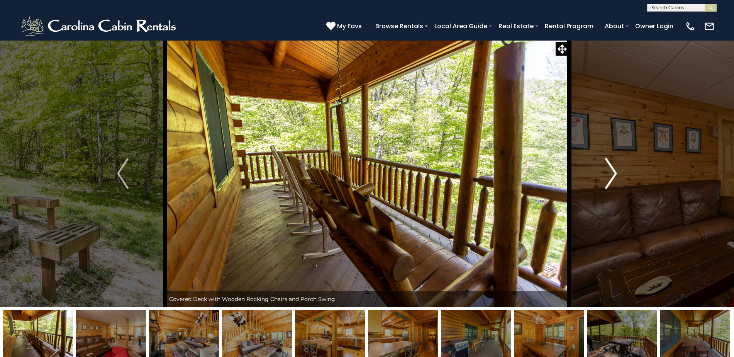
click at [617, 172] on img "Next" at bounding box center [612, 173] width 12 height 31
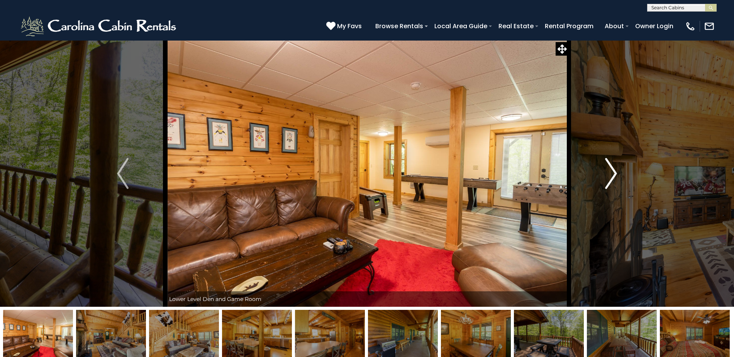
click at [617, 172] on img "Next" at bounding box center [612, 173] width 12 height 31
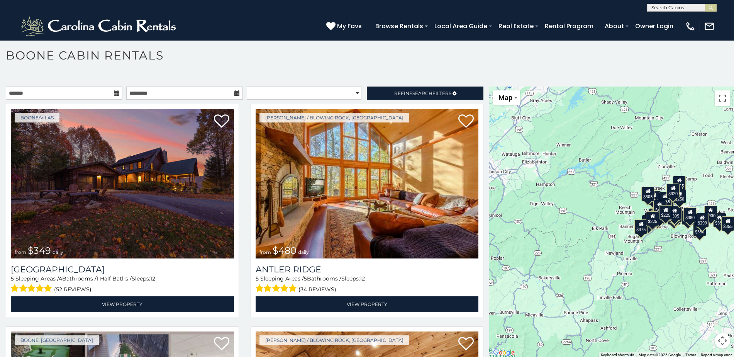
scroll to position [4, 0]
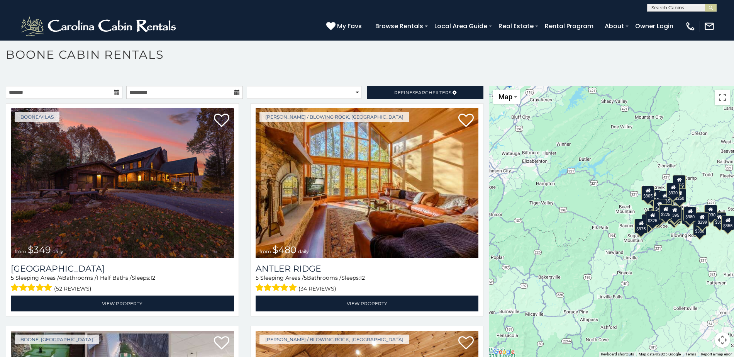
click at [545, 203] on div "$349 $480 $525 $315 $355 $675 $635 $930 $400 $451 $330 $400 $485 $460 $395 $695…" at bounding box center [611, 221] width 245 height 271
click at [510, 56] on h1 "Boone Cabin Rentals" at bounding box center [367, 59] width 734 height 22
click at [496, 58] on h1 "Boone Cabin Rentals" at bounding box center [367, 59] width 734 height 22
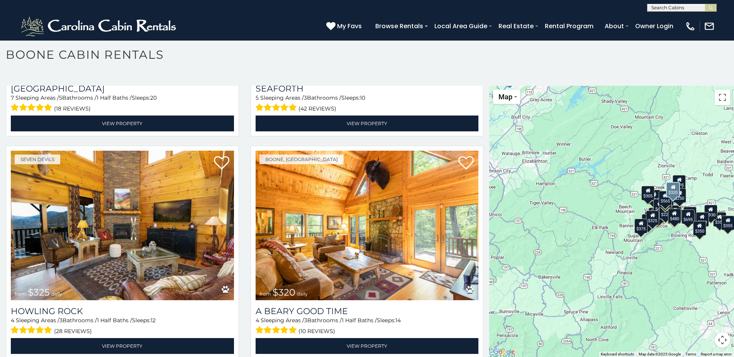
scroll to position [2859, 0]
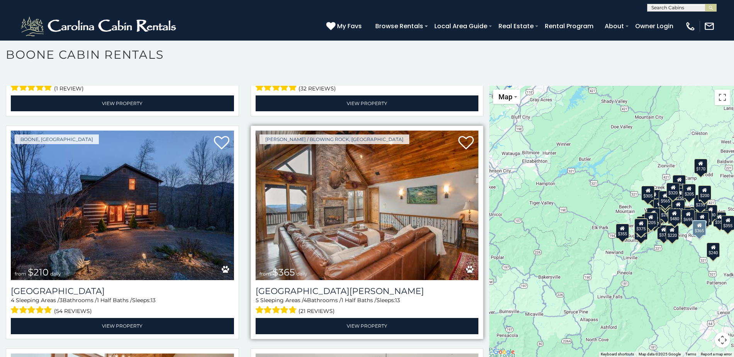
scroll to position [3361, 0]
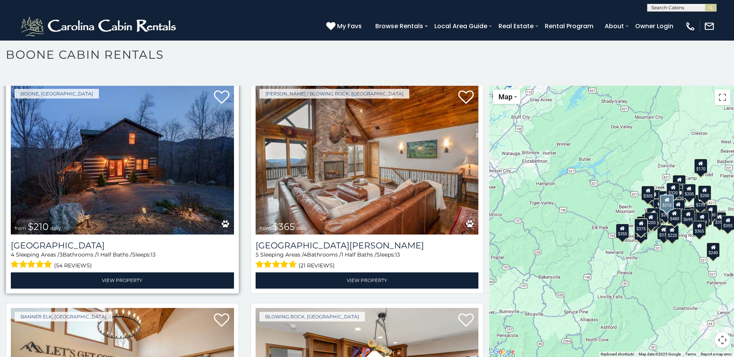
click at [124, 148] on img at bounding box center [122, 159] width 223 height 149
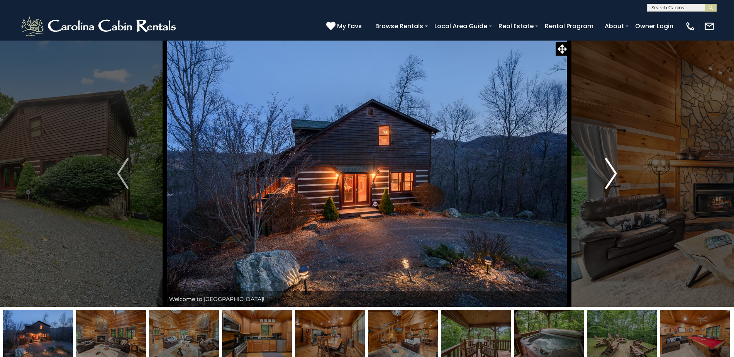
click at [616, 173] on img "Next" at bounding box center [612, 173] width 12 height 31
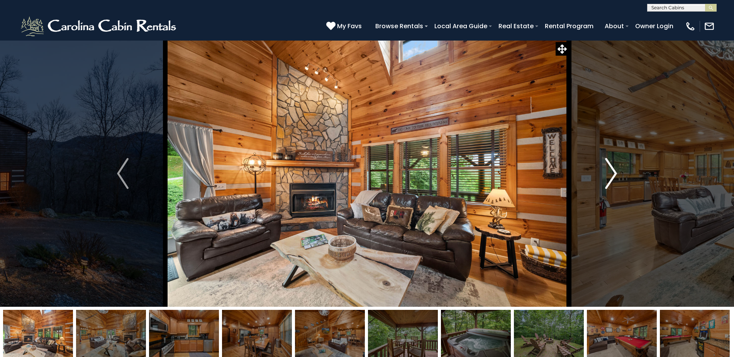
click at [616, 173] on img "Next" at bounding box center [612, 173] width 12 height 31
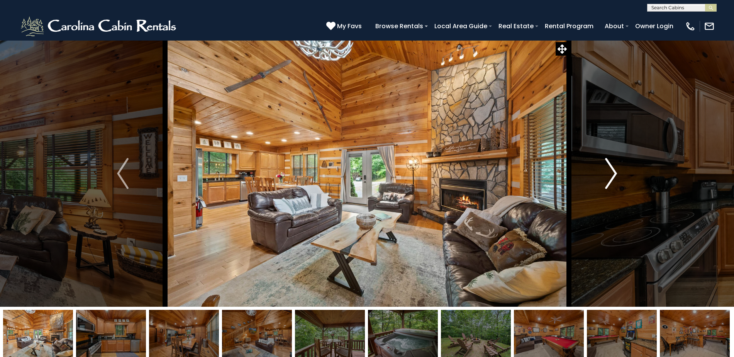
click at [616, 173] on img "Next" at bounding box center [612, 173] width 12 height 31
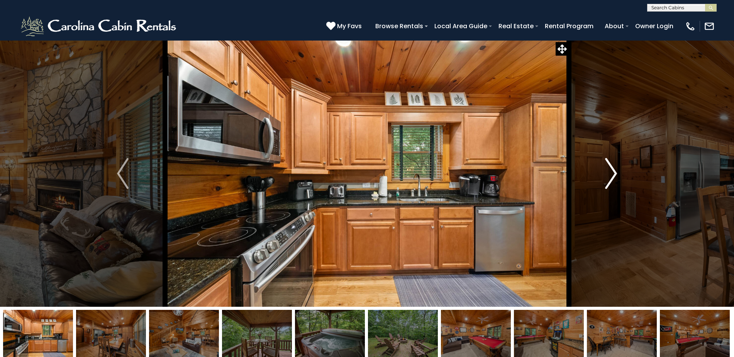
click at [616, 173] on img "Next" at bounding box center [612, 173] width 12 height 31
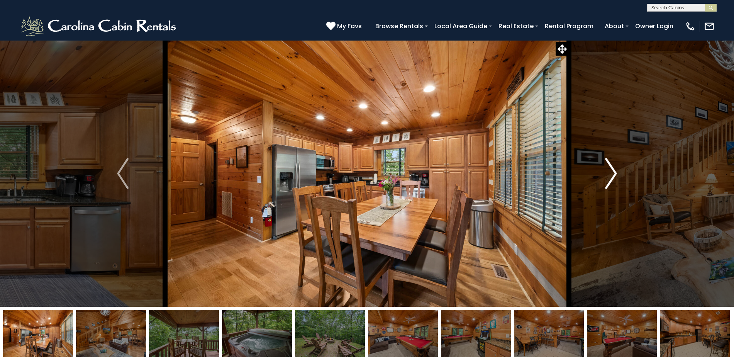
click at [616, 173] on img "Next" at bounding box center [612, 173] width 12 height 31
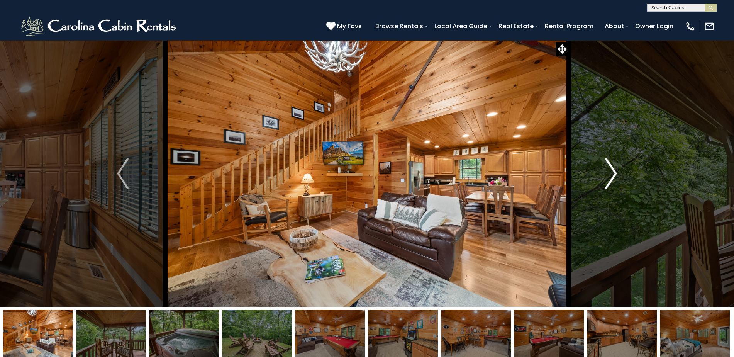
click at [616, 173] on img "Next" at bounding box center [612, 173] width 12 height 31
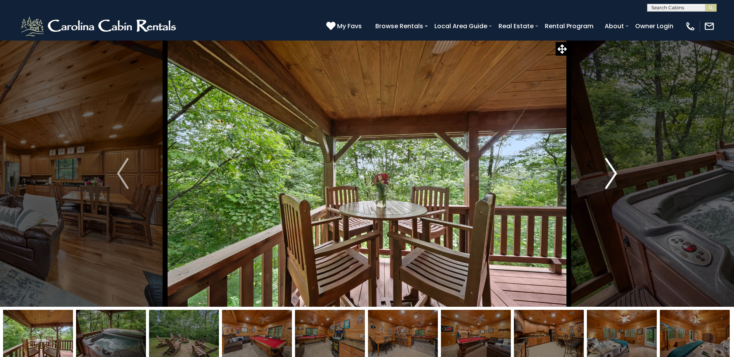
click at [616, 173] on img "Next" at bounding box center [612, 173] width 12 height 31
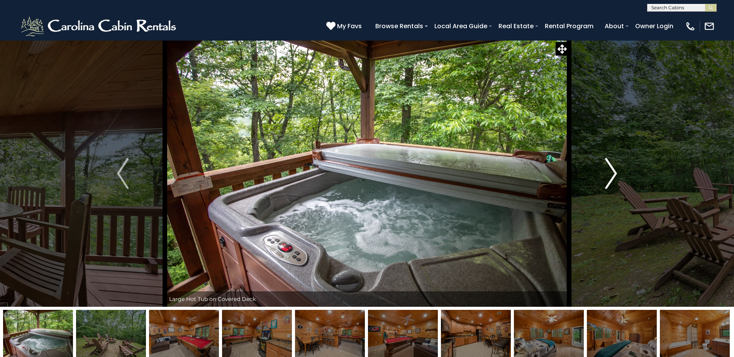
click at [616, 173] on img "Next" at bounding box center [612, 173] width 12 height 31
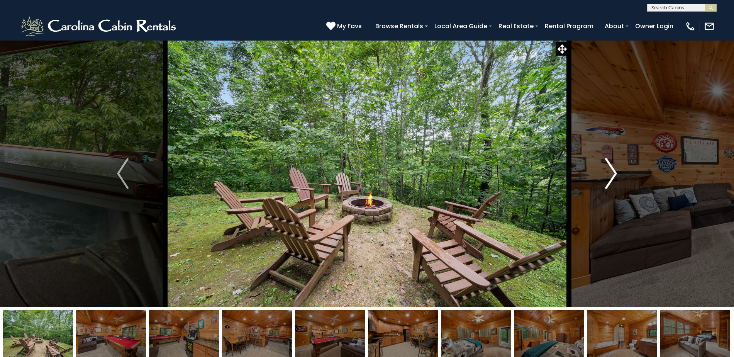
click at [616, 173] on img "Next" at bounding box center [612, 173] width 12 height 31
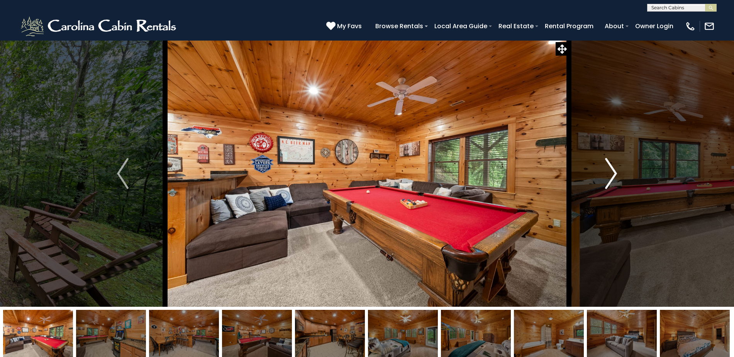
click at [616, 173] on img "Next" at bounding box center [612, 173] width 12 height 31
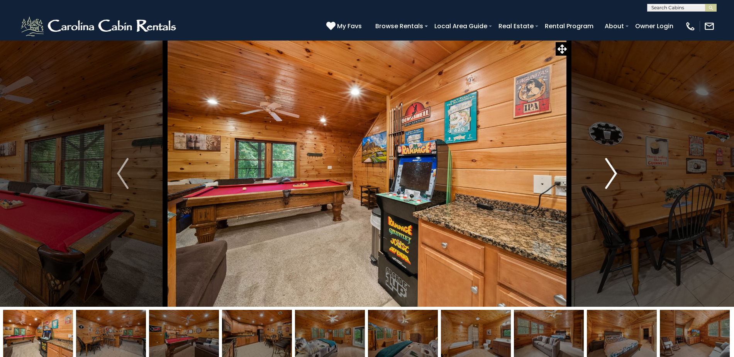
click at [616, 173] on img "Next" at bounding box center [612, 173] width 12 height 31
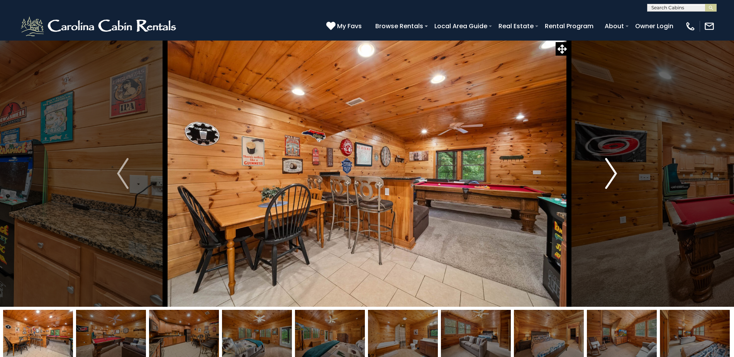
click at [616, 173] on img "Next" at bounding box center [612, 173] width 12 height 31
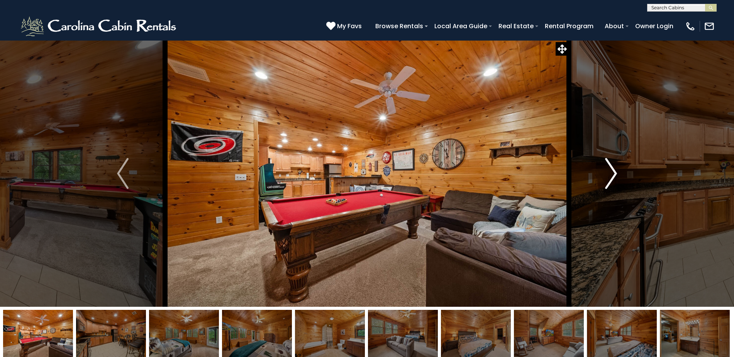
click at [616, 173] on img "Next" at bounding box center [612, 173] width 12 height 31
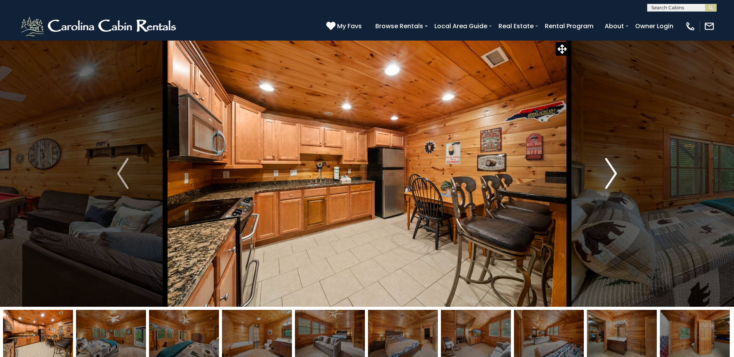
click at [616, 173] on img "Next" at bounding box center [612, 173] width 12 height 31
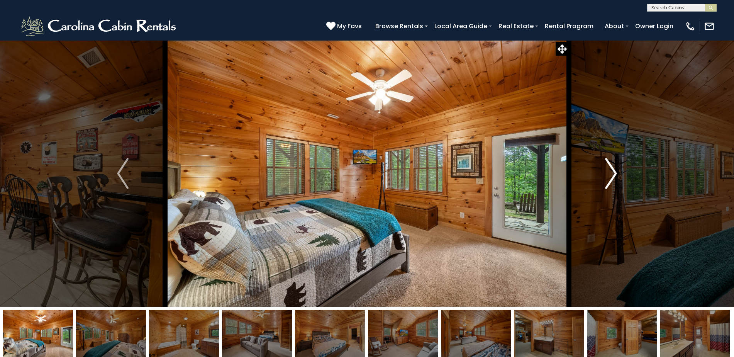
click at [616, 173] on img "Next" at bounding box center [612, 173] width 12 height 31
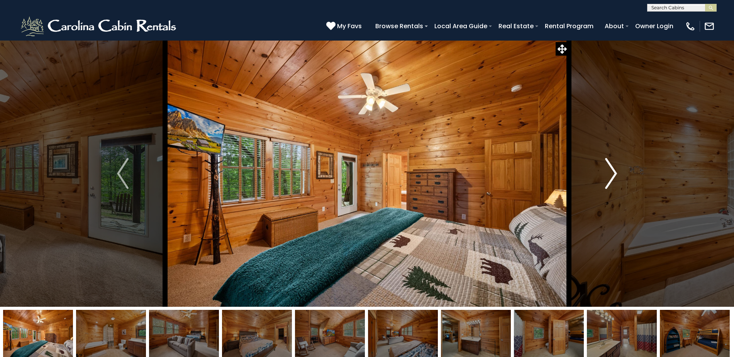
click at [616, 173] on img "Next" at bounding box center [612, 173] width 12 height 31
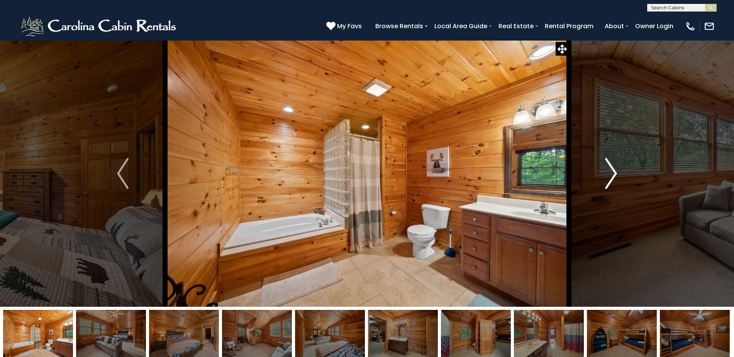
click at [616, 173] on img "Next" at bounding box center [612, 173] width 12 height 31
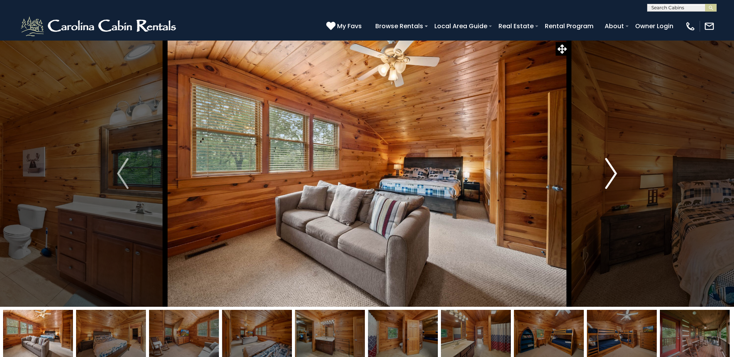
click at [616, 173] on img "Next" at bounding box center [612, 173] width 12 height 31
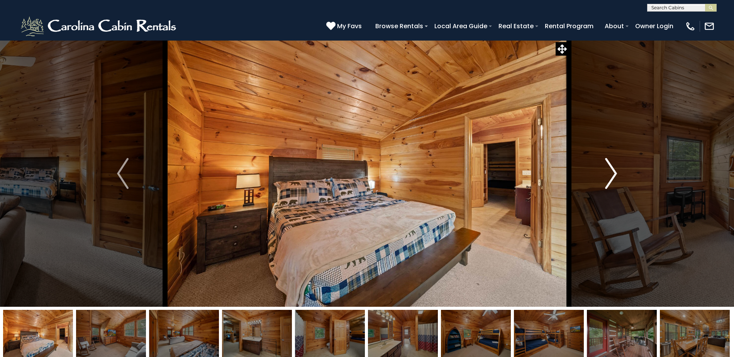
click at [616, 173] on img "Next" at bounding box center [612, 173] width 12 height 31
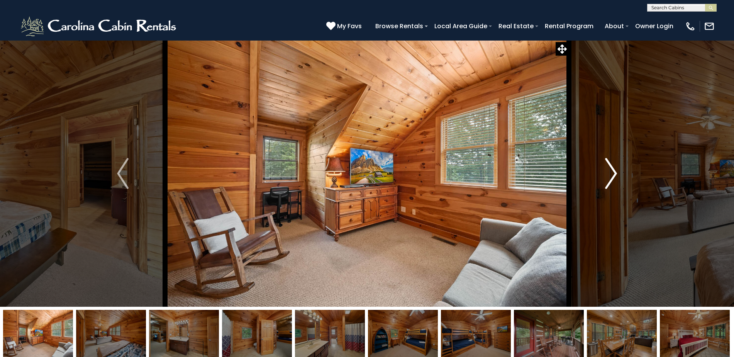
click at [616, 173] on img "Next" at bounding box center [612, 173] width 12 height 31
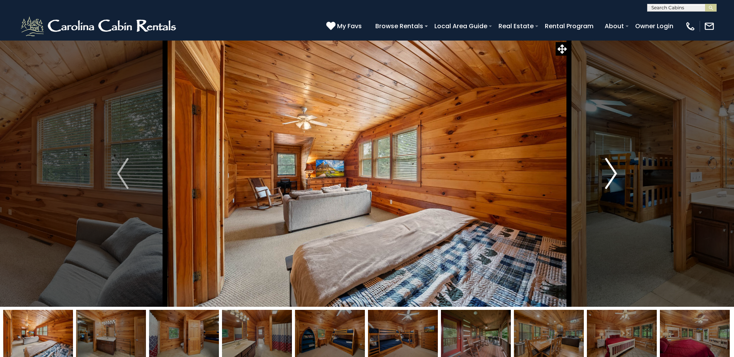
click at [616, 173] on img "Next" at bounding box center [612, 173] width 12 height 31
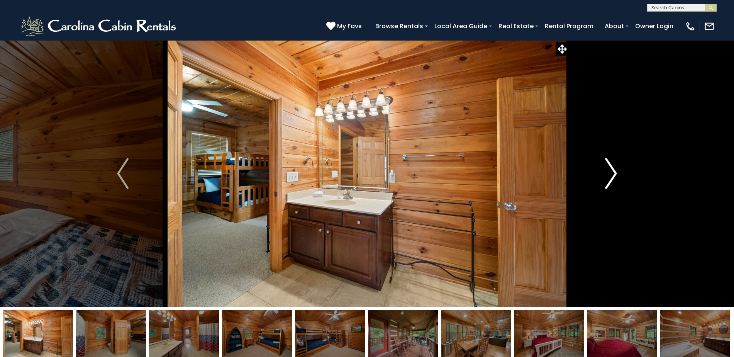
click at [616, 173] on img "Next" at bounding box center [612, 173] width 12 height 31
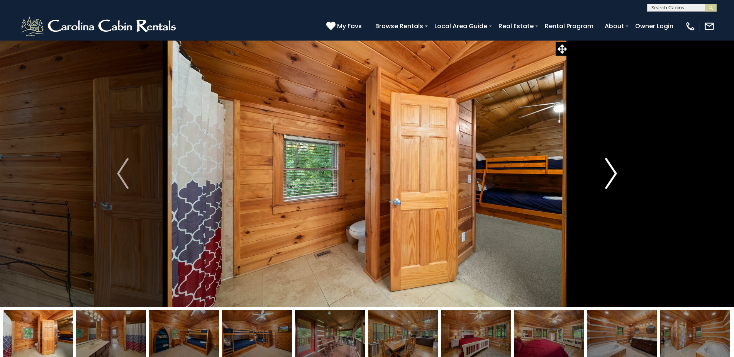
click at [616, 173] on img "Next" at bounding box center [612, 173] width 12 height 31
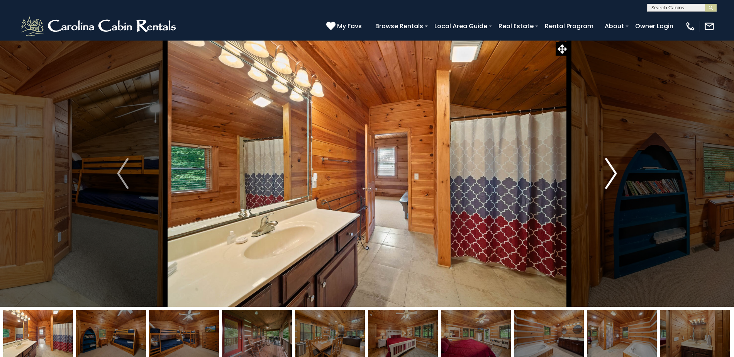
click at [616, 173] on img "Next" at bounding box center [612, 173] width 12 height 31
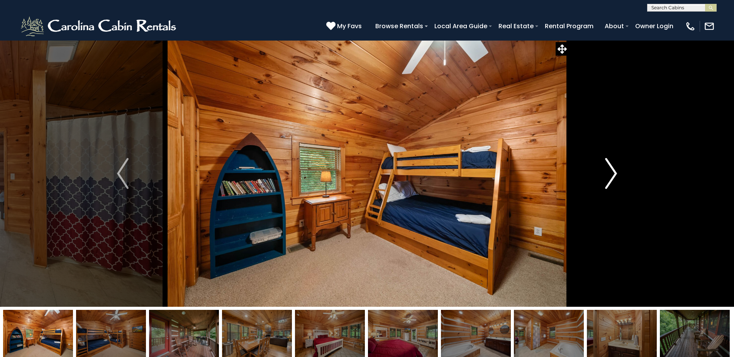
click at [616, 173] on img "Next" at bounding box center [612, 173] width 12 height 31
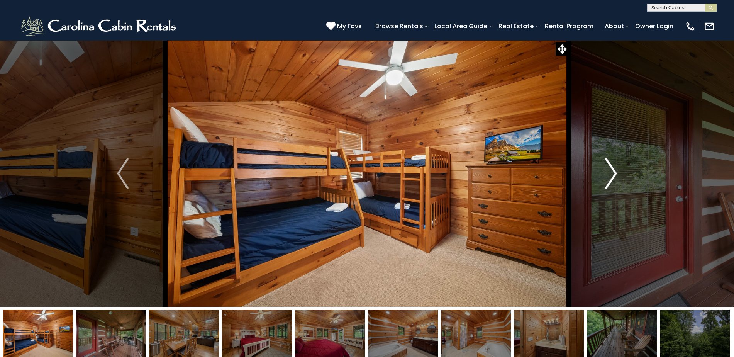
click at [616, 173] on img "Next" at bounding box center [612, 173] width 12 height 31
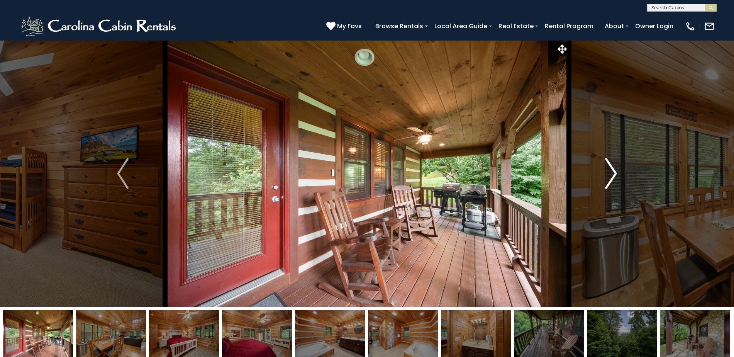
click at [616, 173] on img "Next" at bounding box center [612, 173] width 12 height 31
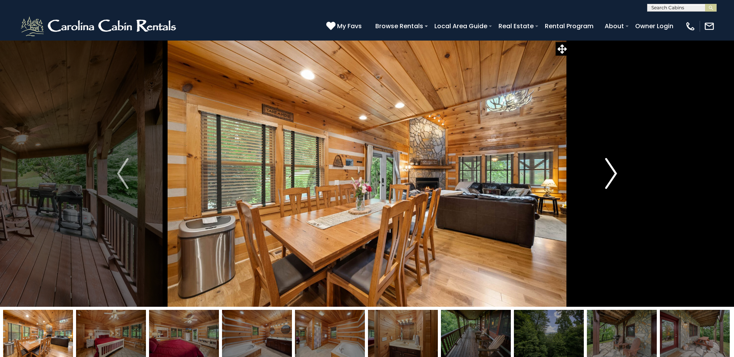
click at [616, 173] on img "Next" at bounding box center [612, 173] width 12 height 31
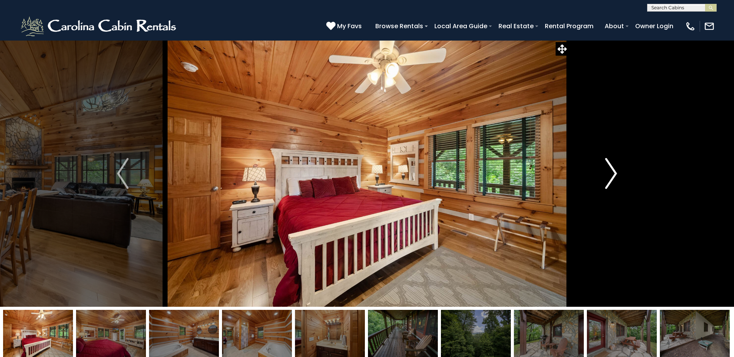
click at [616, 173] on img "Next" at bounding box center [612, 173] width 12 height 31
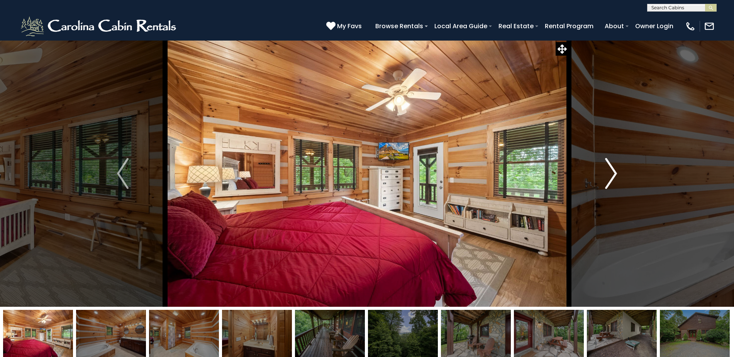
click at [616, 173] on img "Next" at bounding box center [612, 173] width 12 height 31
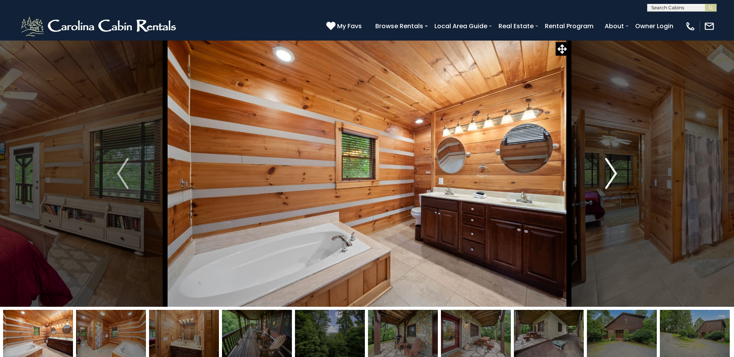
click at [616, 173] on img "Next" at bounding box center [612, 173] width 12 height 31
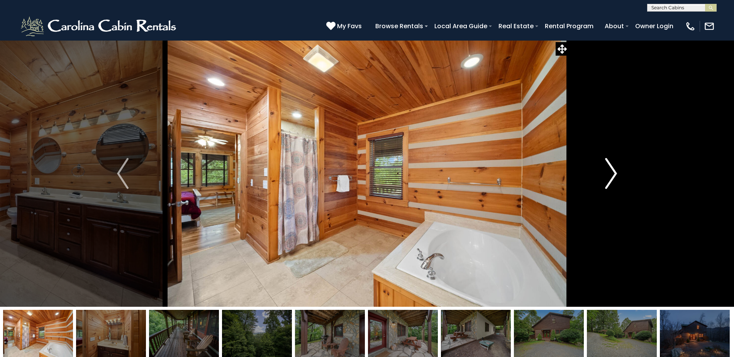
click at [616, 173] on img "Next" at bounding box center [612, 173] width 12 height 31
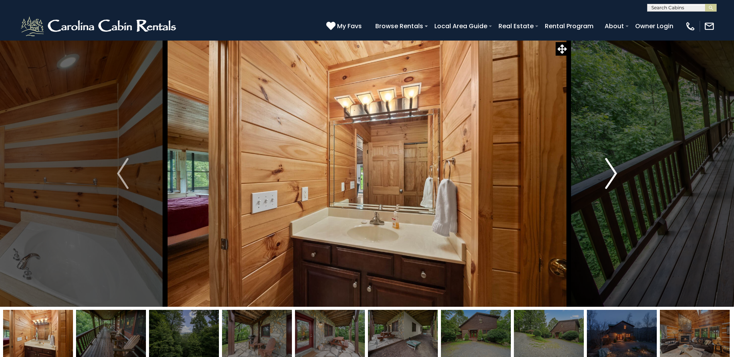
click at [616, 173] on img "Next" at bounding box center [612, 173] width 12 height 31
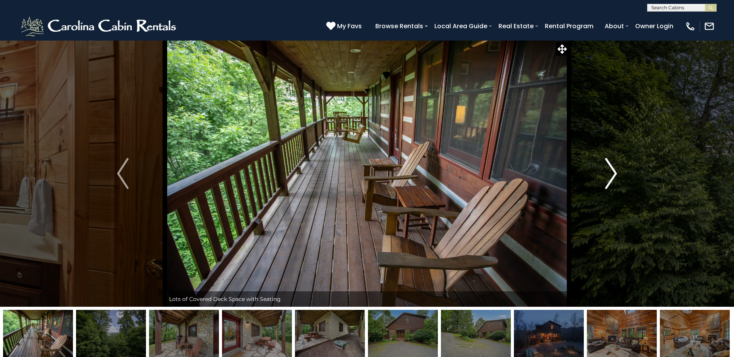
click at [616, 173] on img "Next" at bounding box center [612, 173] width 12 height 31
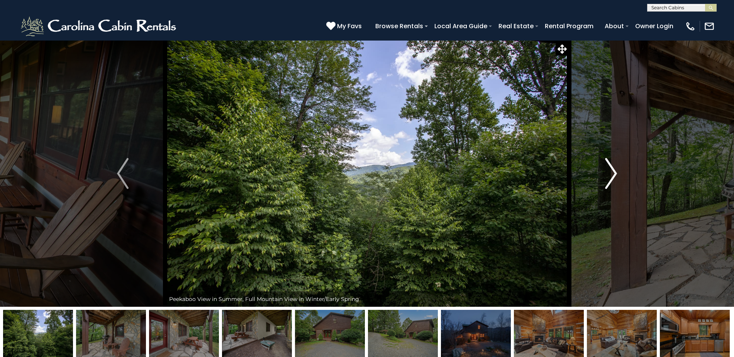
click at [616, 173] on img "Next" at bounding box center [612, 173] width 12 height 31
